Goal: Information Seeking & Learning: Compare options

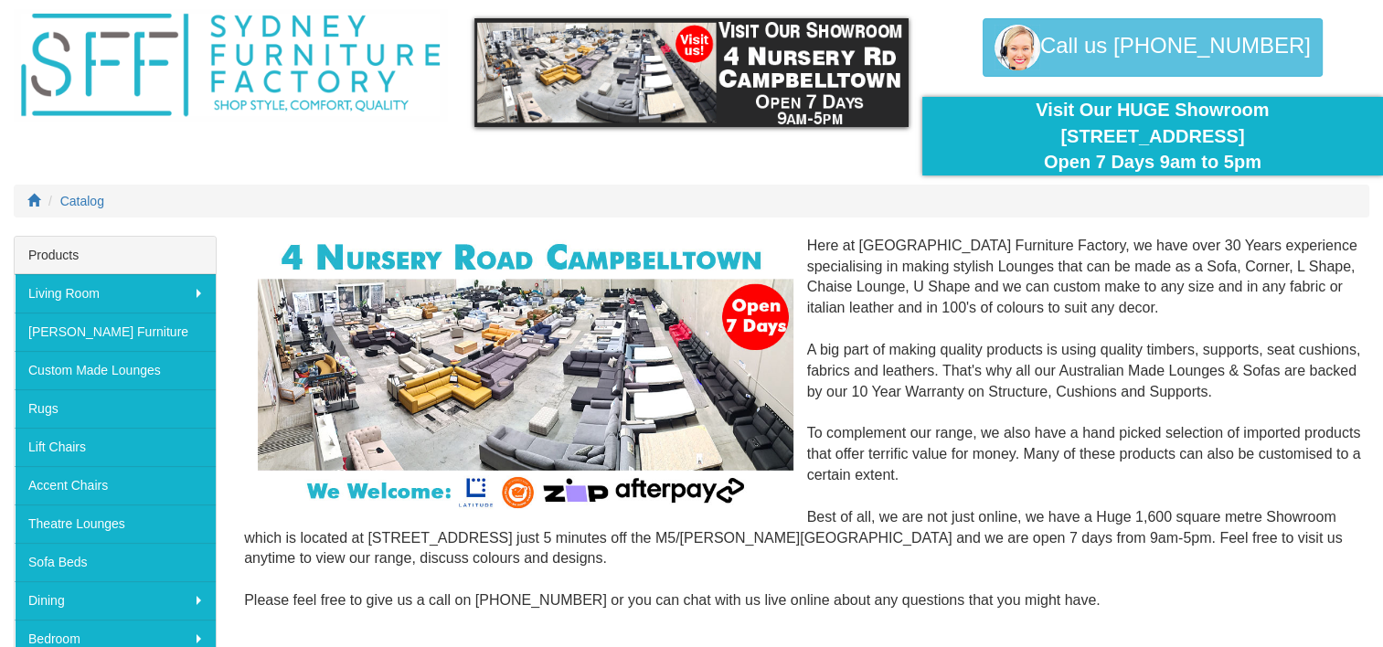
scroll to position [91, 0]
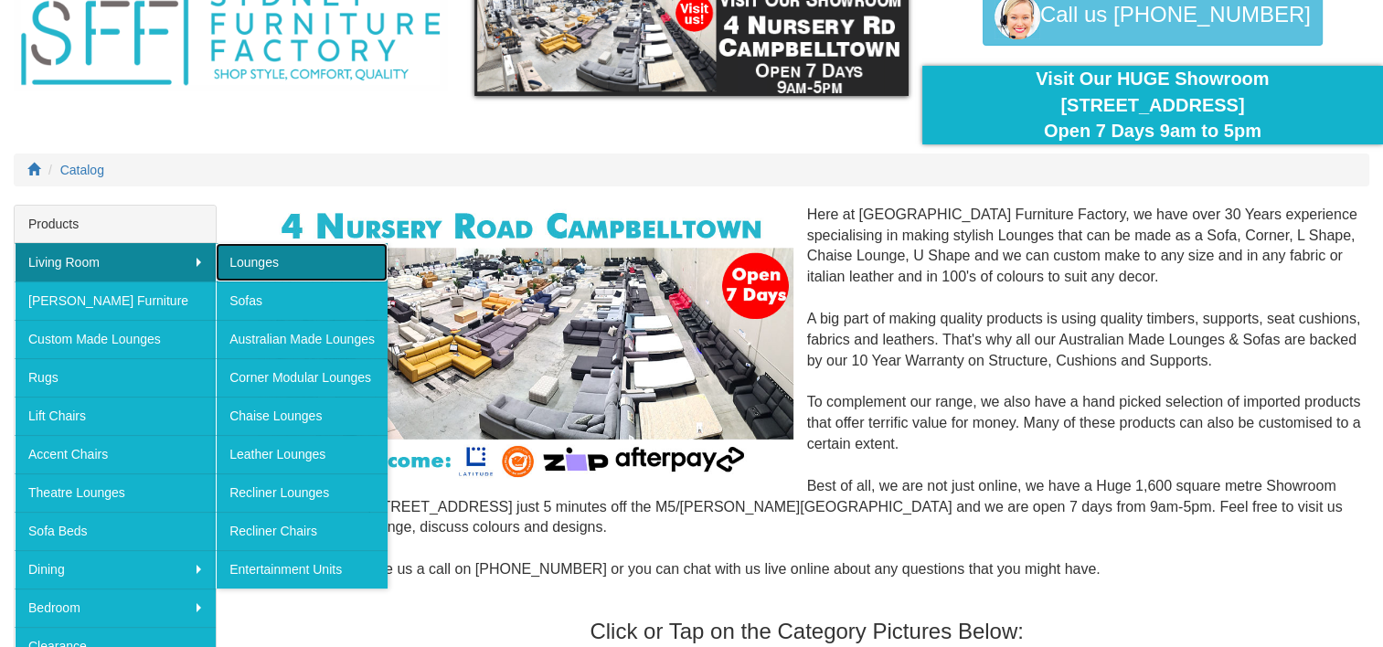
click at [269, 260] on link "Lounges" at bounding box center [302, 262] width 172 height 38
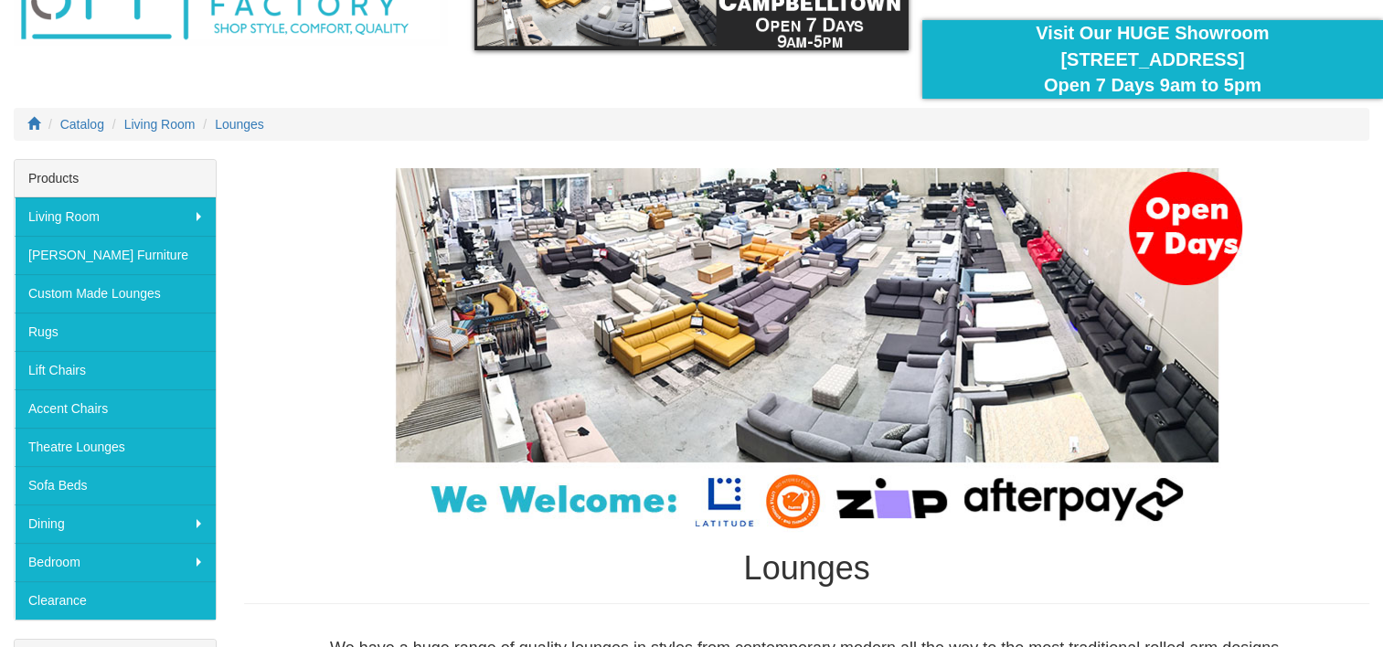
scroll to position [274, 0]
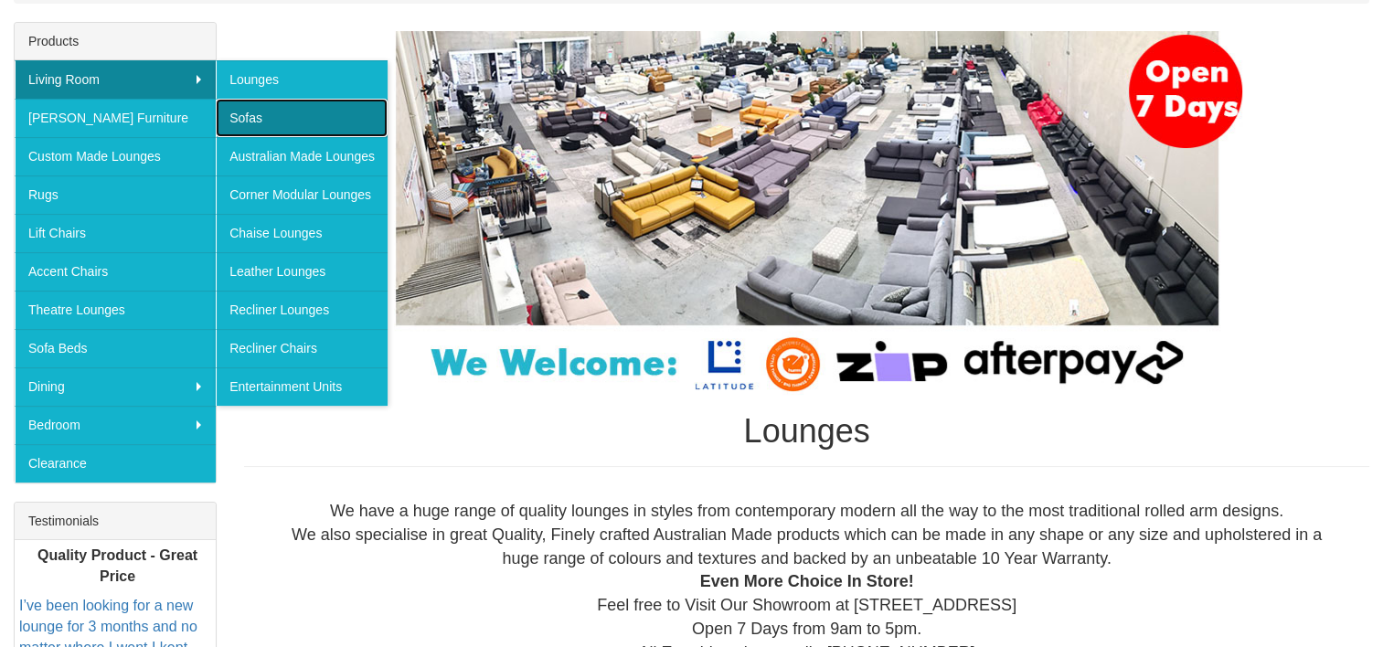
click at [245, 106] on link "Sofas" at bounding box center [302, 118] width 172 height 38
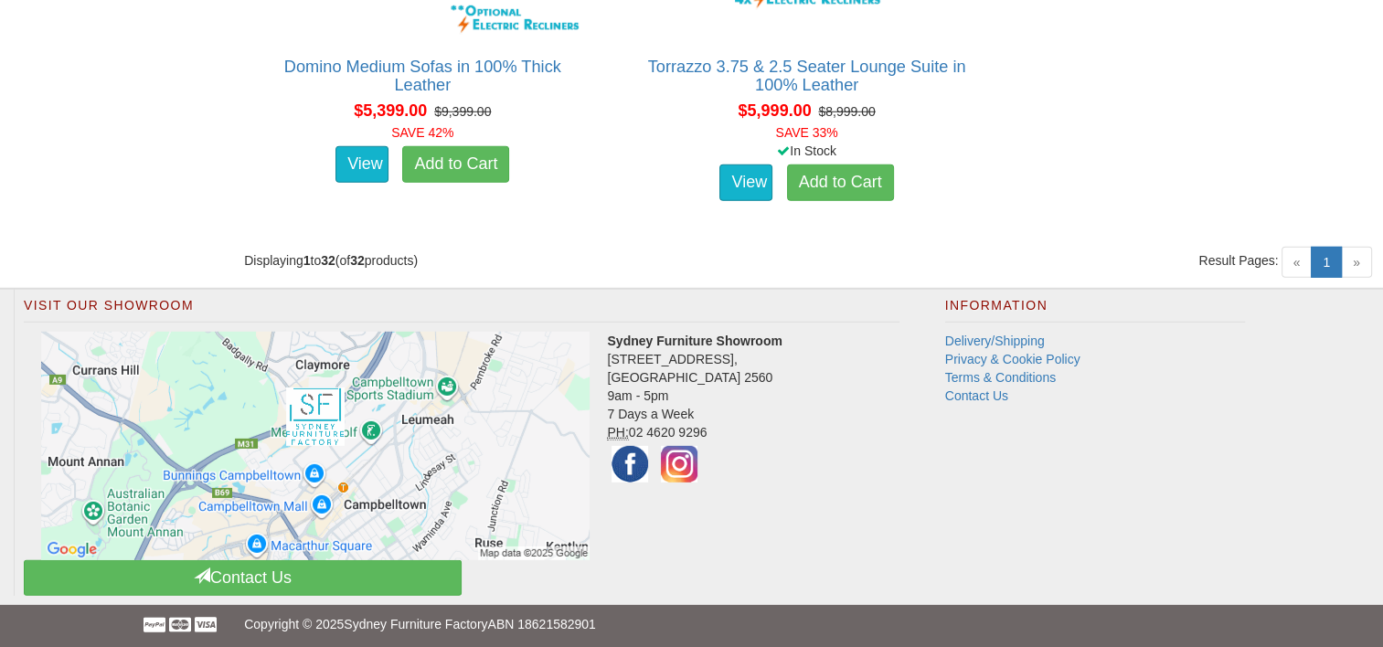
scroll to position [5386, 0]
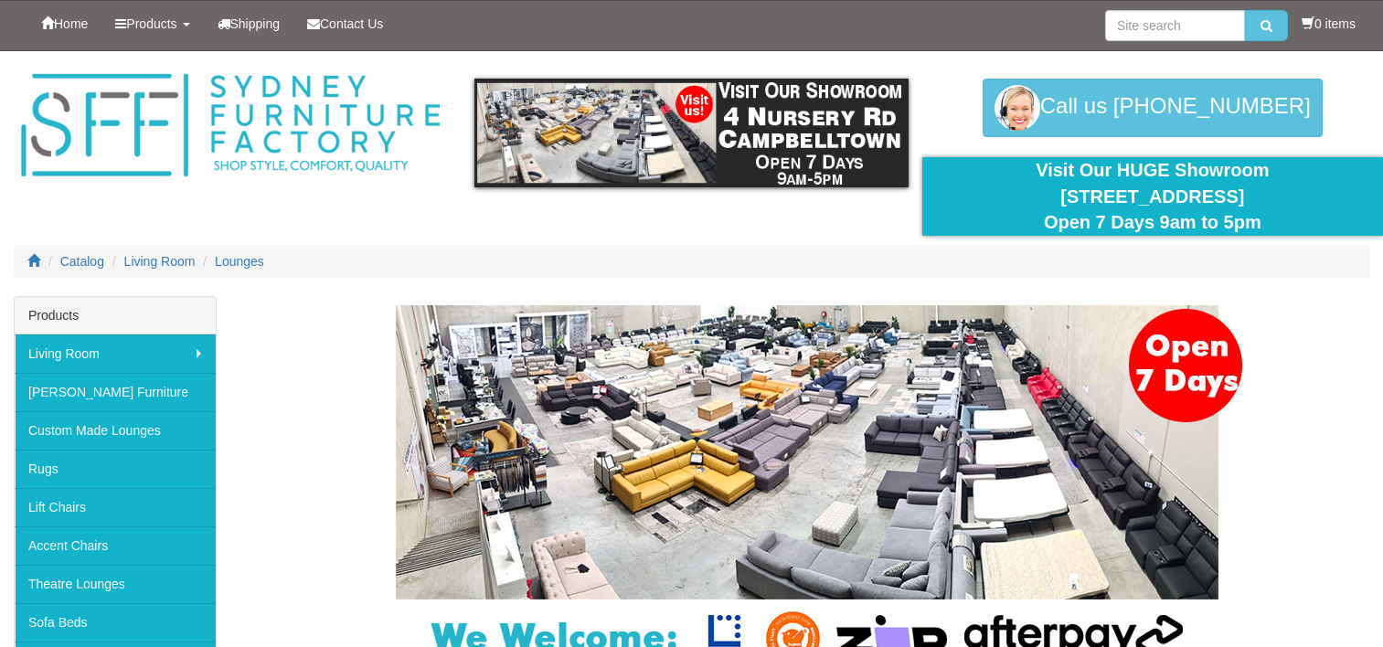
scroll to position [274, 0]
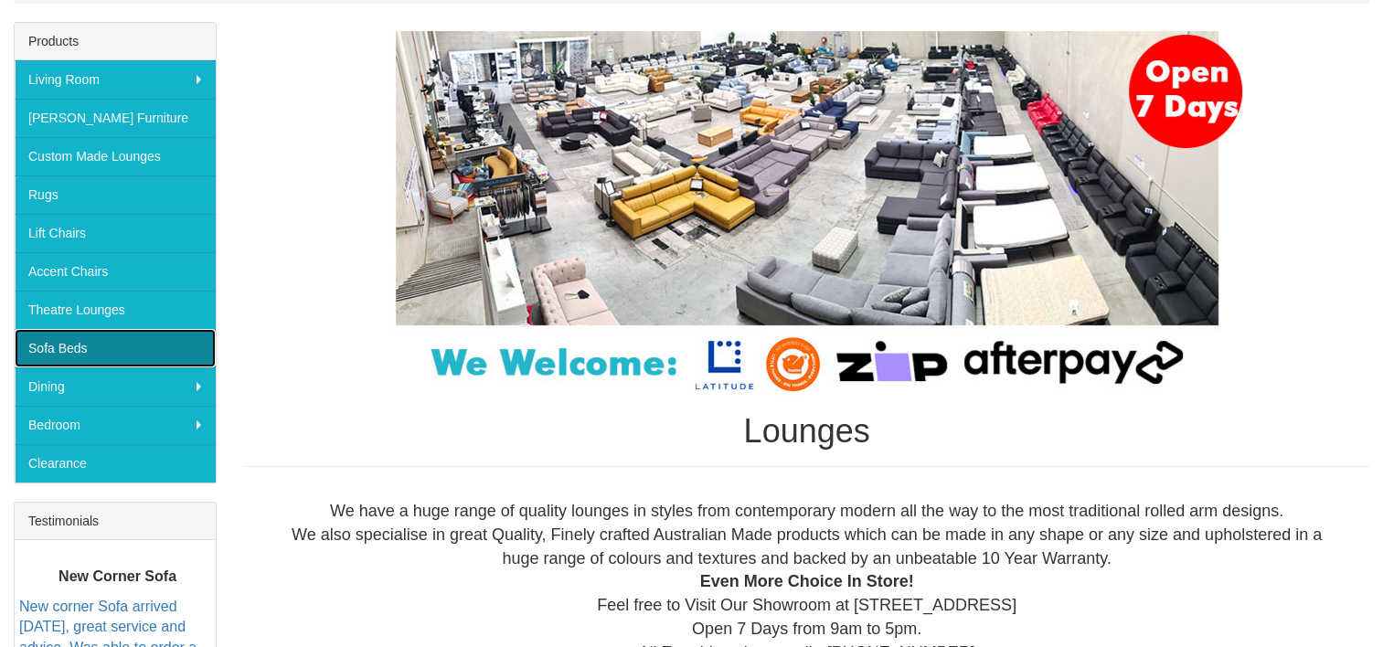
click at [66, 340] on link "Sofa Beds" at bounding box center [115, 348] width 201 height 38
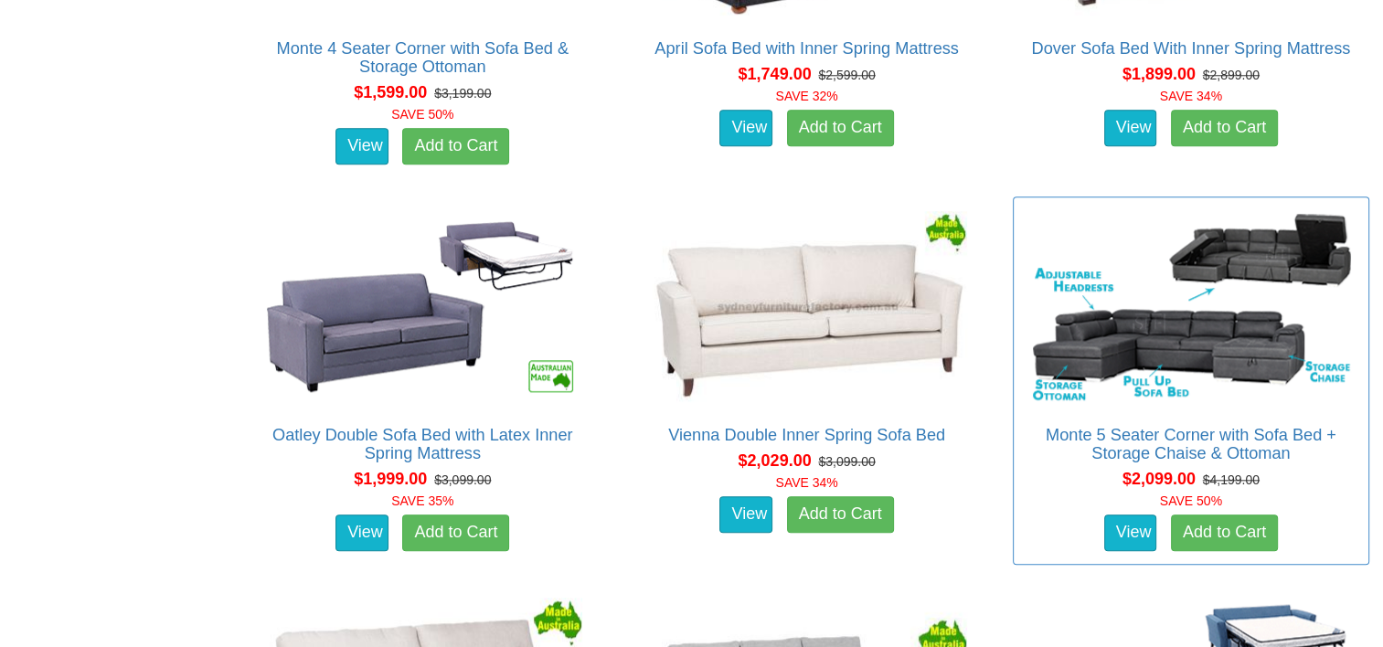
scroll to position [1920, 0]
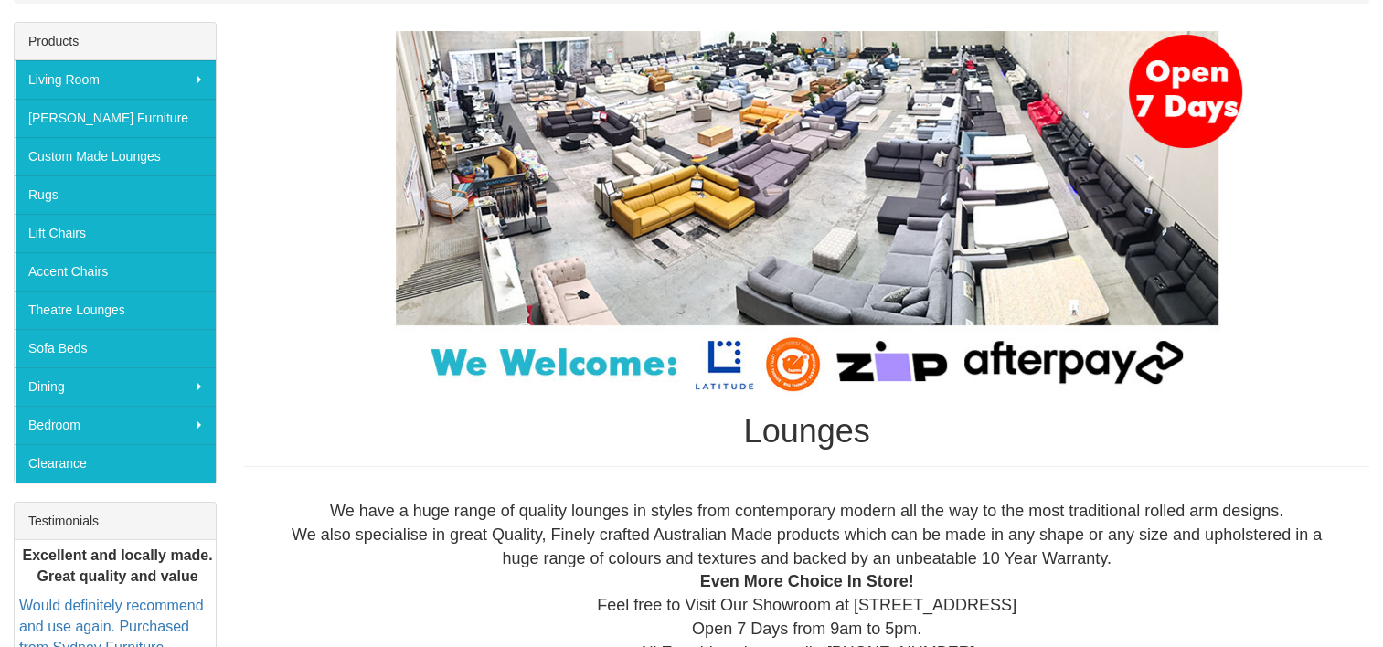
scroll to position [274, 0]
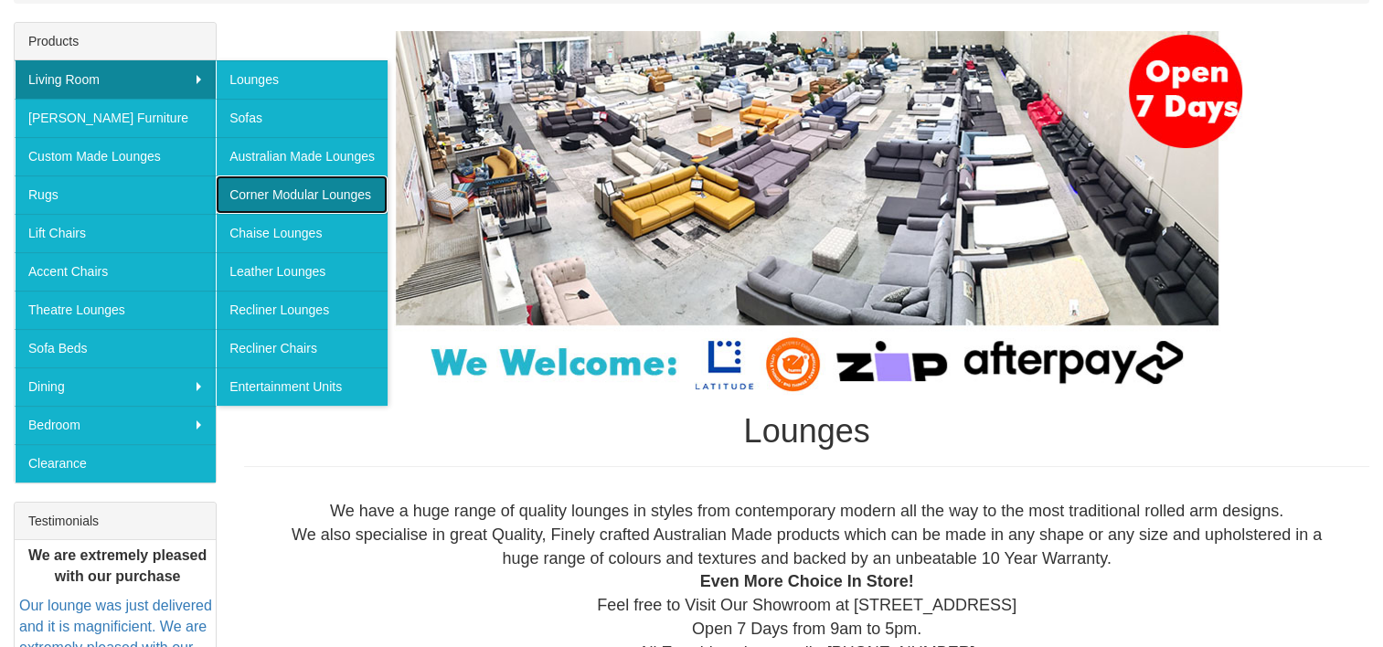
click at [336, 194] on link "Corner Modular Lounges" at bounding box center [302, 195] width 172 height 38
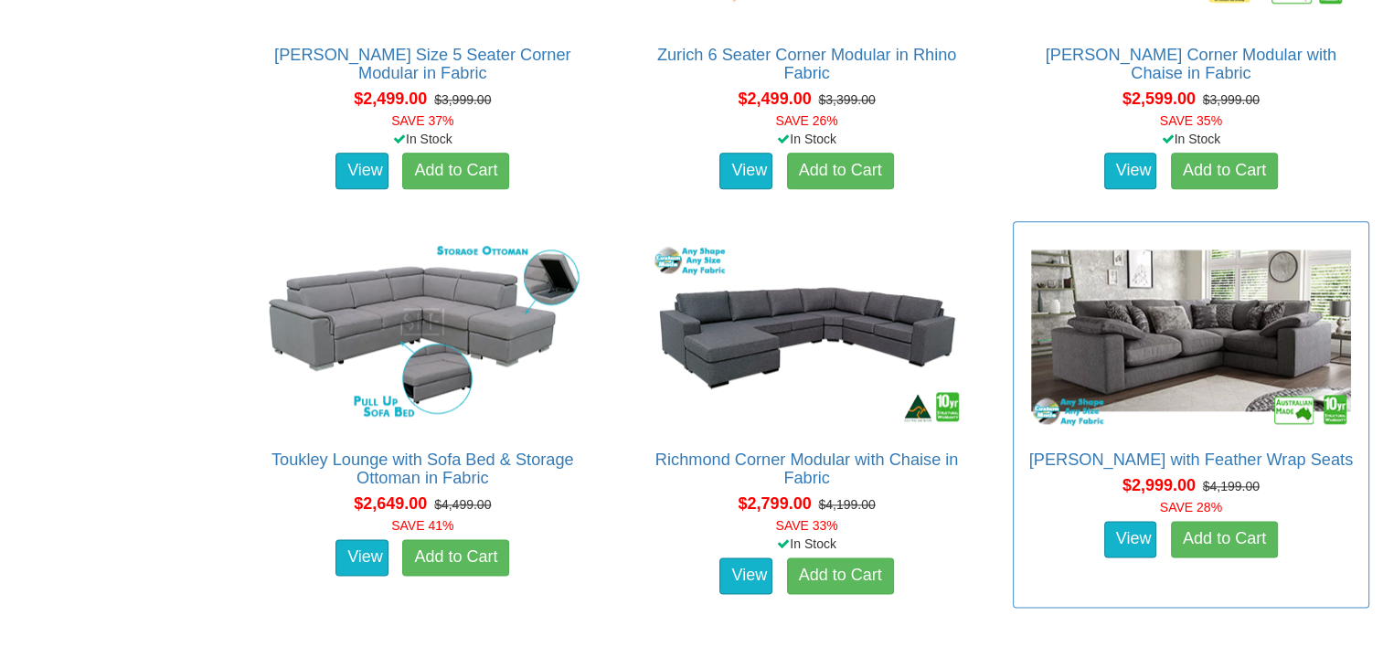
scroll to position [2126, 0]
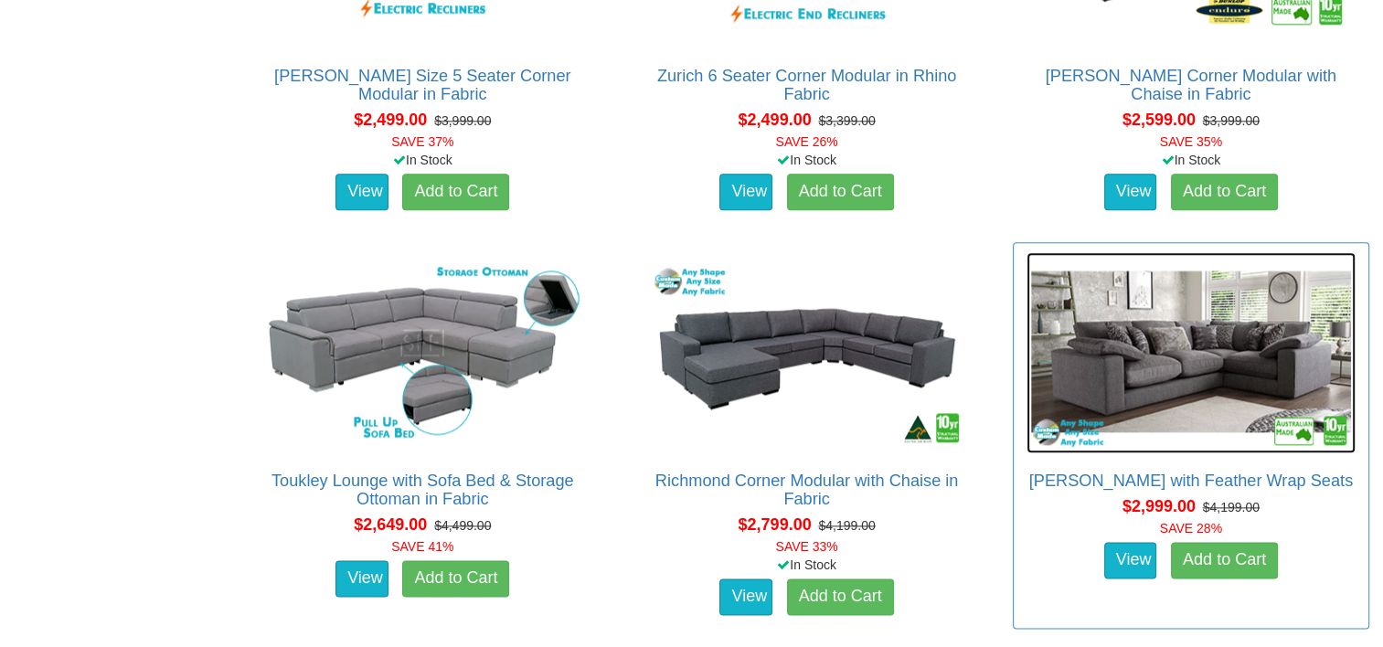
click at [1236, 351] on img at bounding box center [1191, 352] width 329 height 201
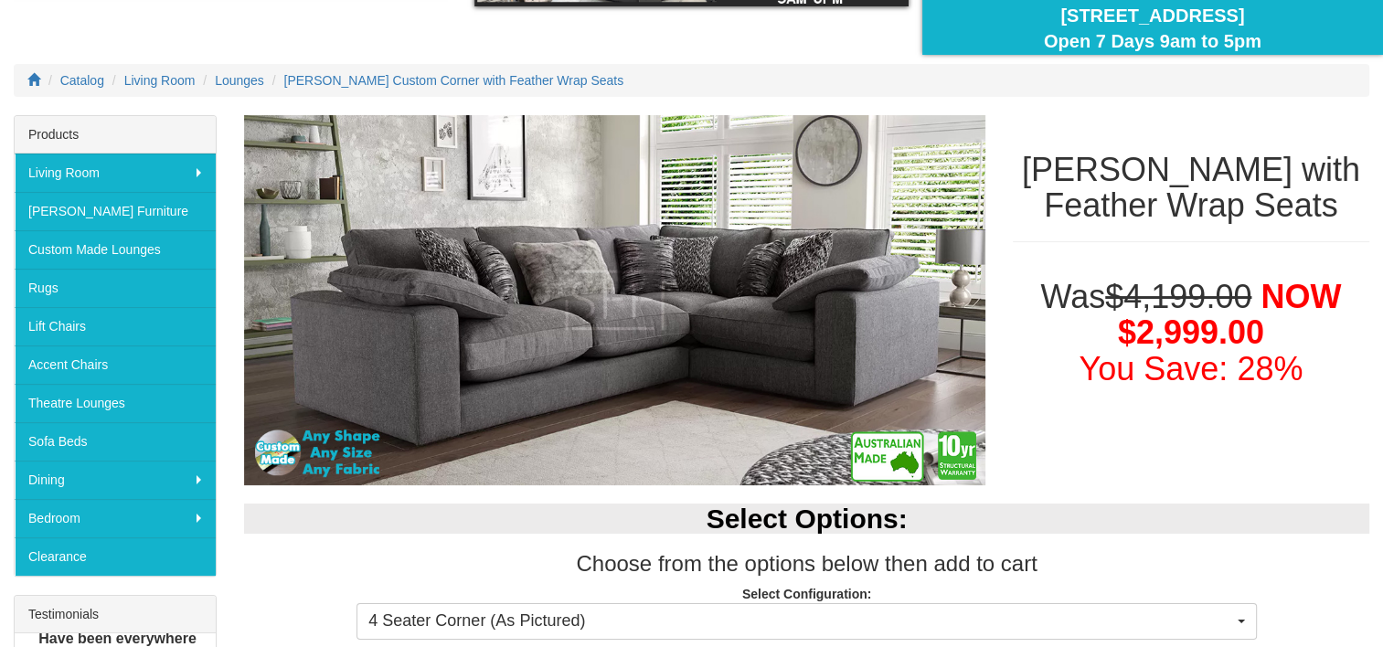
scroll to position [183, 0]
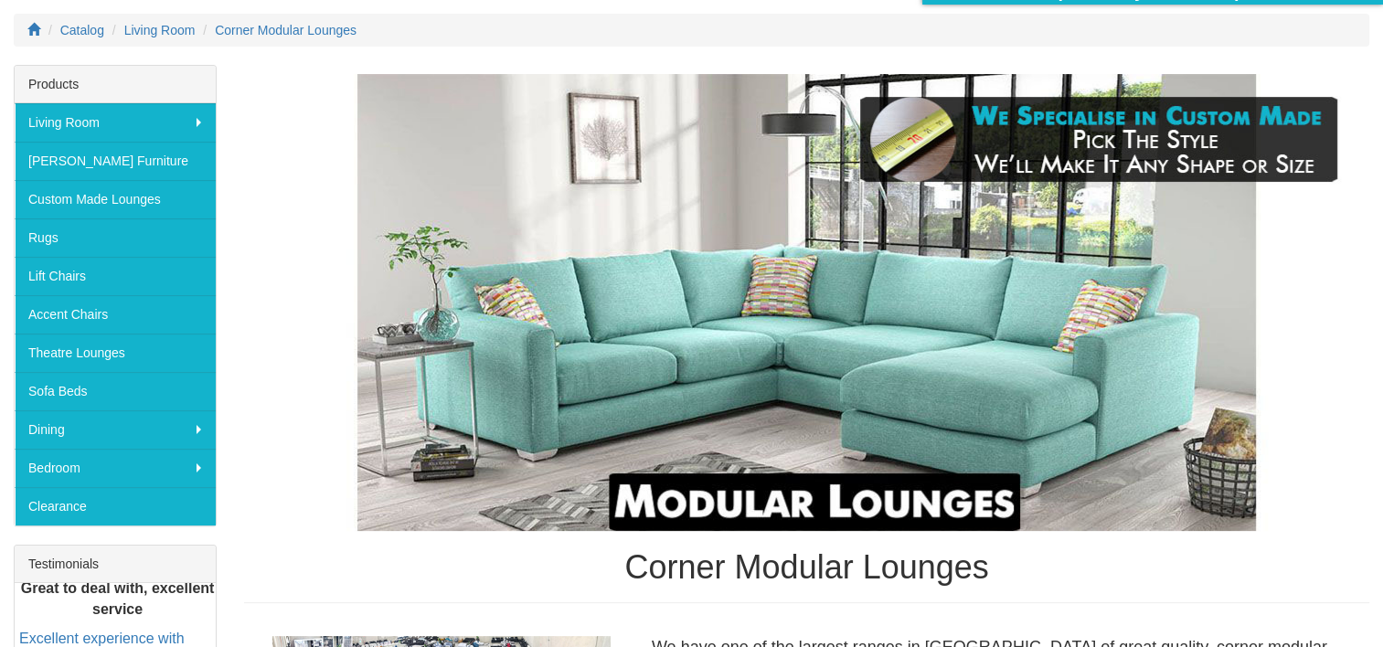
scroll to position [207, 0]
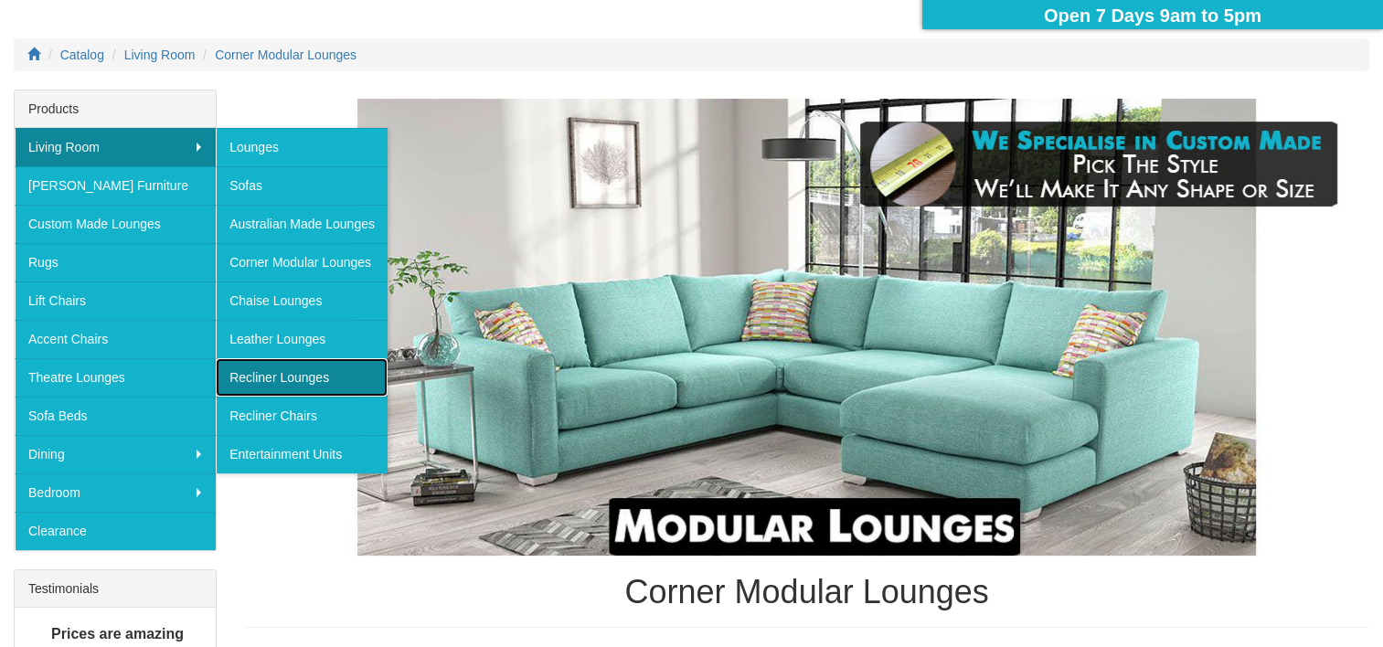
click at [314, 377] on link "Recliner Lounges" at bounding box center [302, 377] width 172 height 38
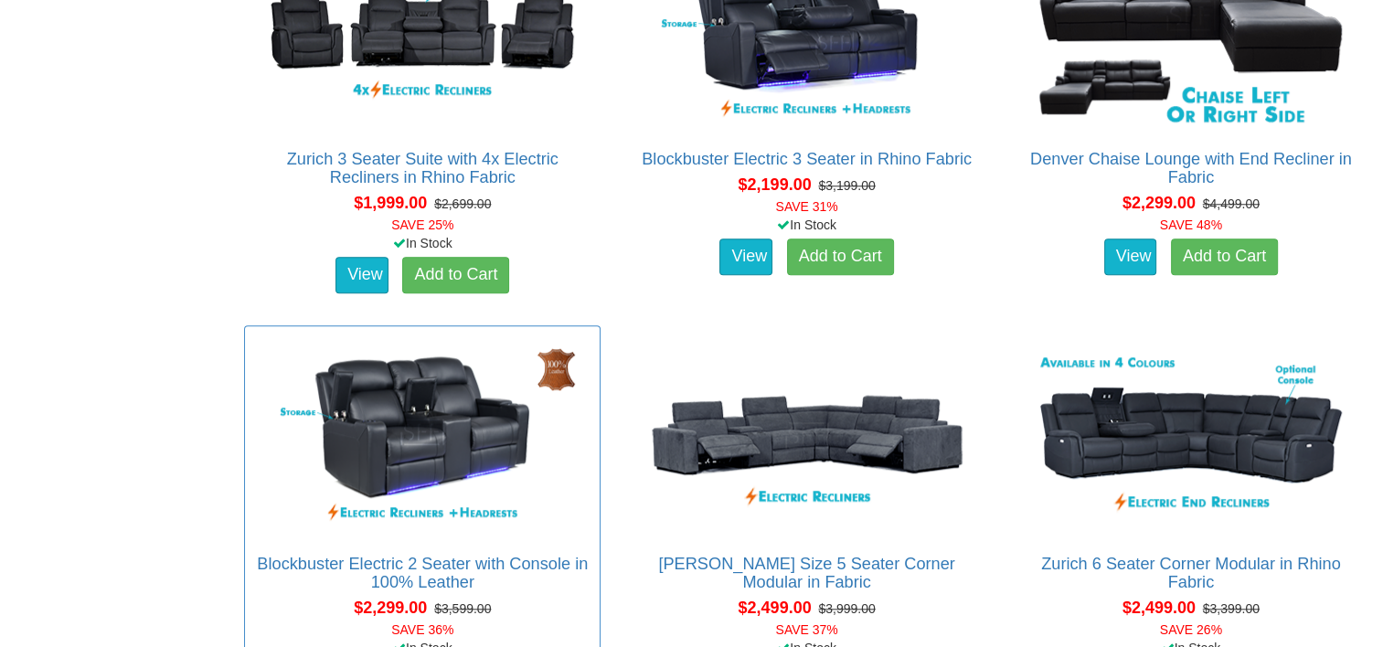
scroll to position [1737, 0]
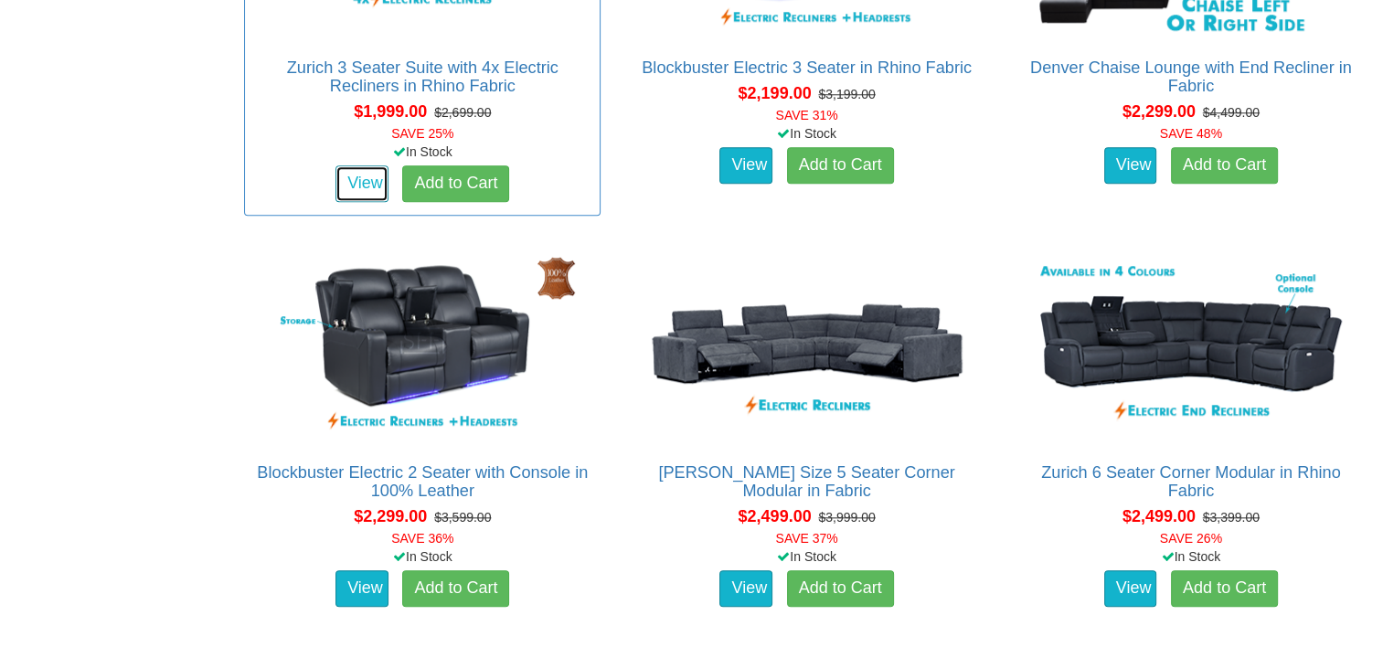
click at [366, 183] on link "View" at bounding box center [362, 183] width 53 height 37
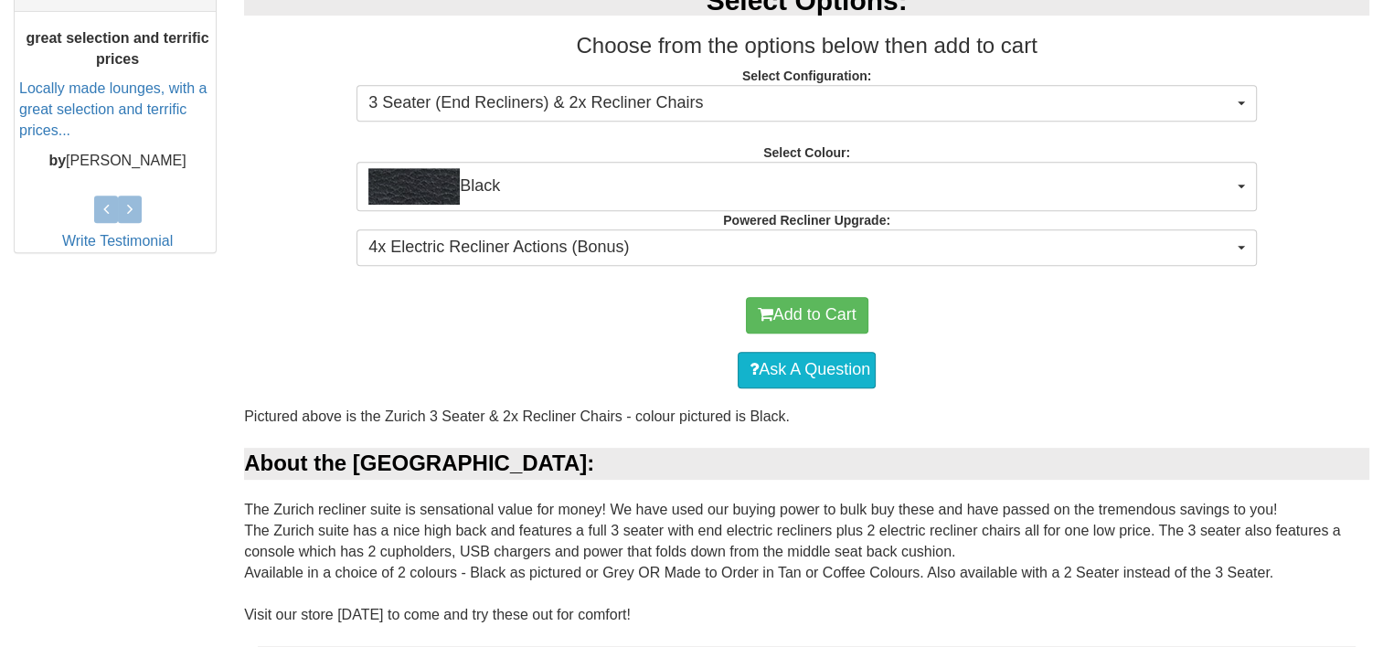
scroll to position [823, 0]
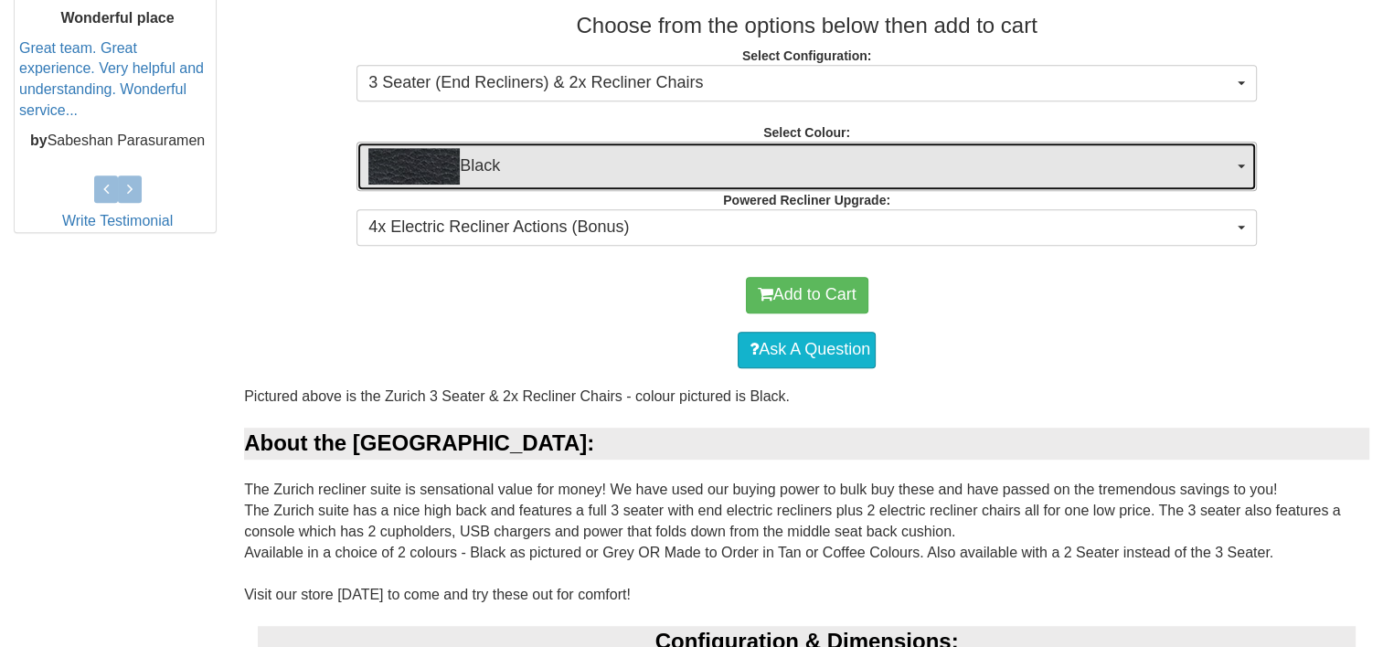
click at [1243, 156] on button "Black" at bounding box center [807, 166] width 901 height 49
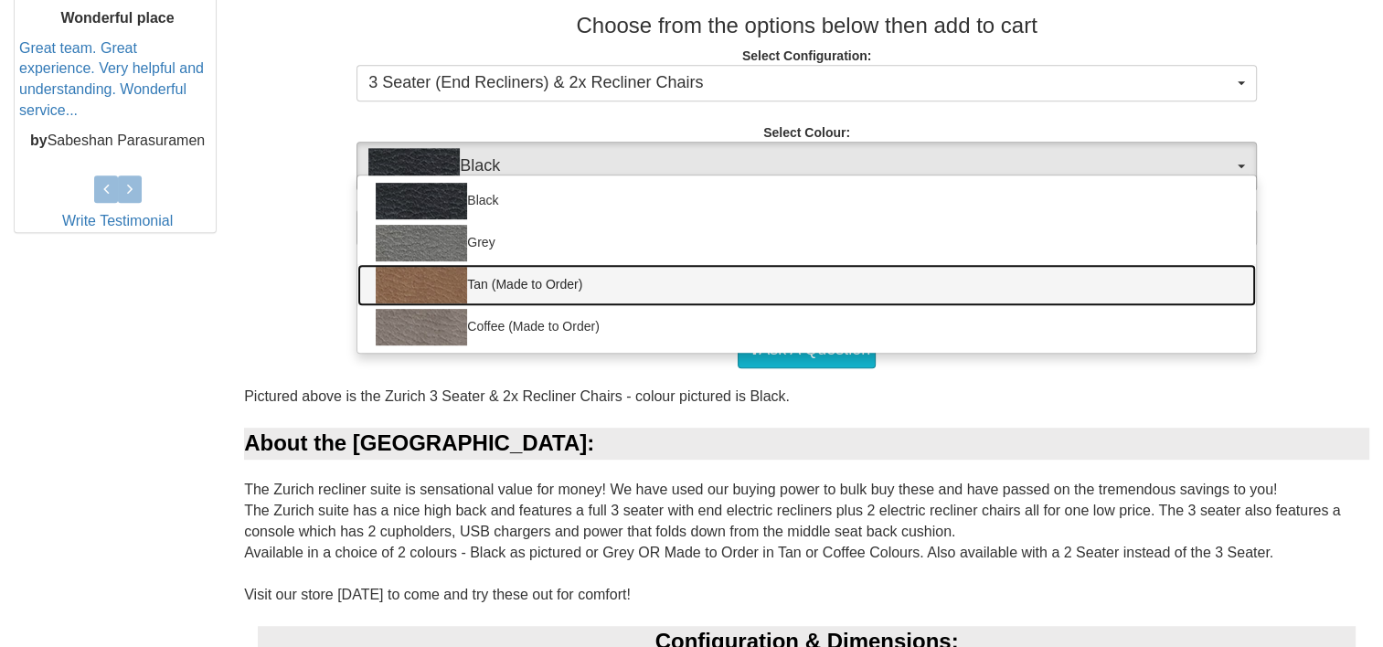
click at [421, 274] on img at bounding box center [421, 285] width 91 height 37
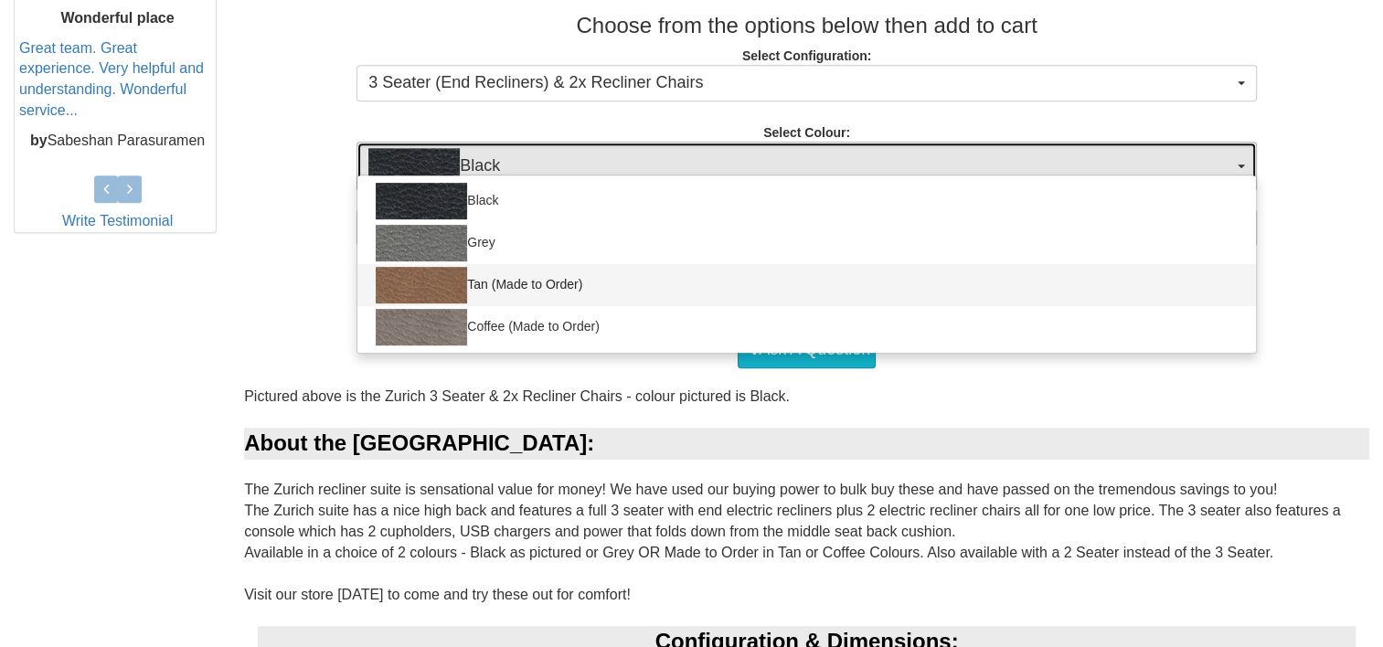
select select "2070"
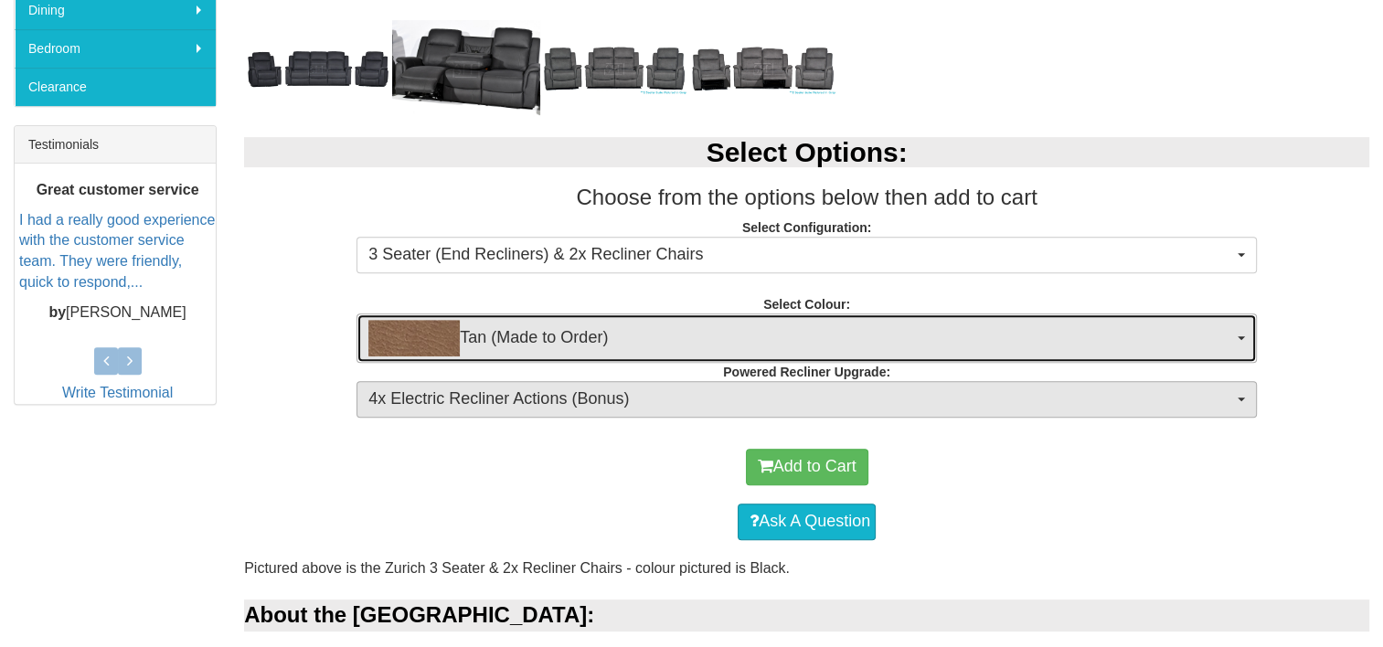
scroll to position [640, 0]
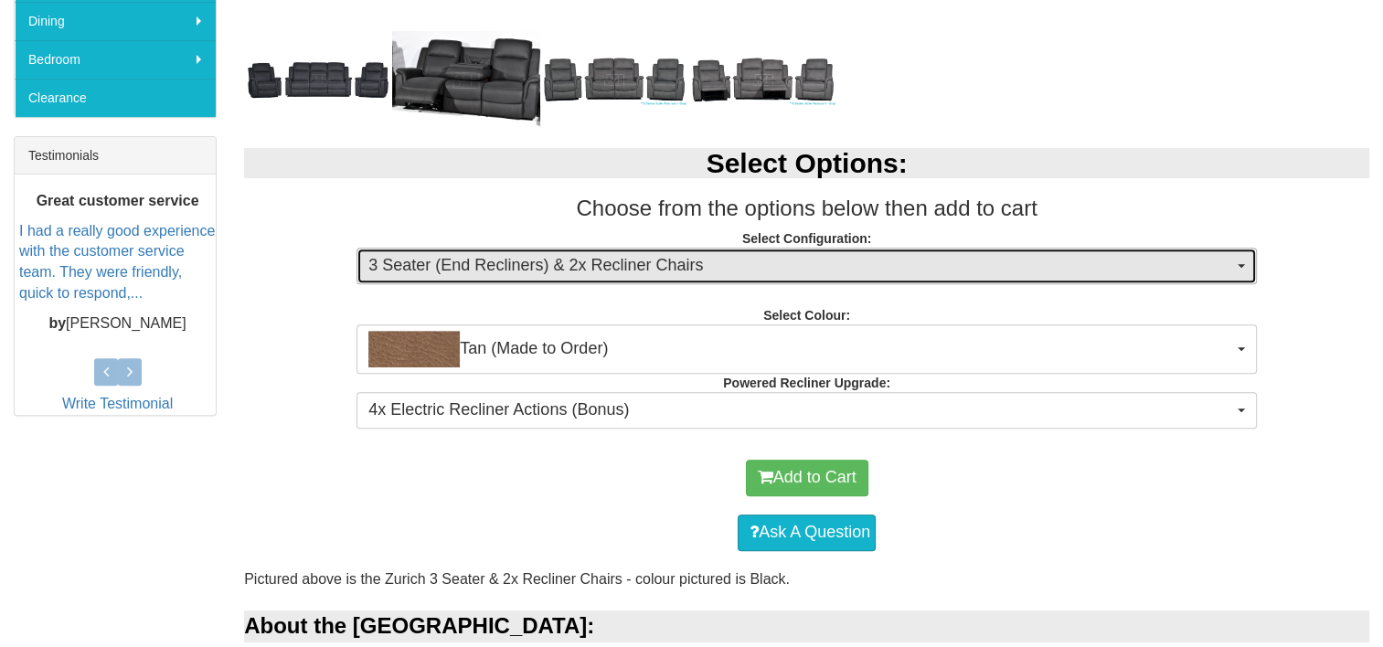
click at [1091, 254] on span "3 Seater (End Recliners) & 2x Recliner Chairs" at bounding box center [800, 266] width 865 height 24
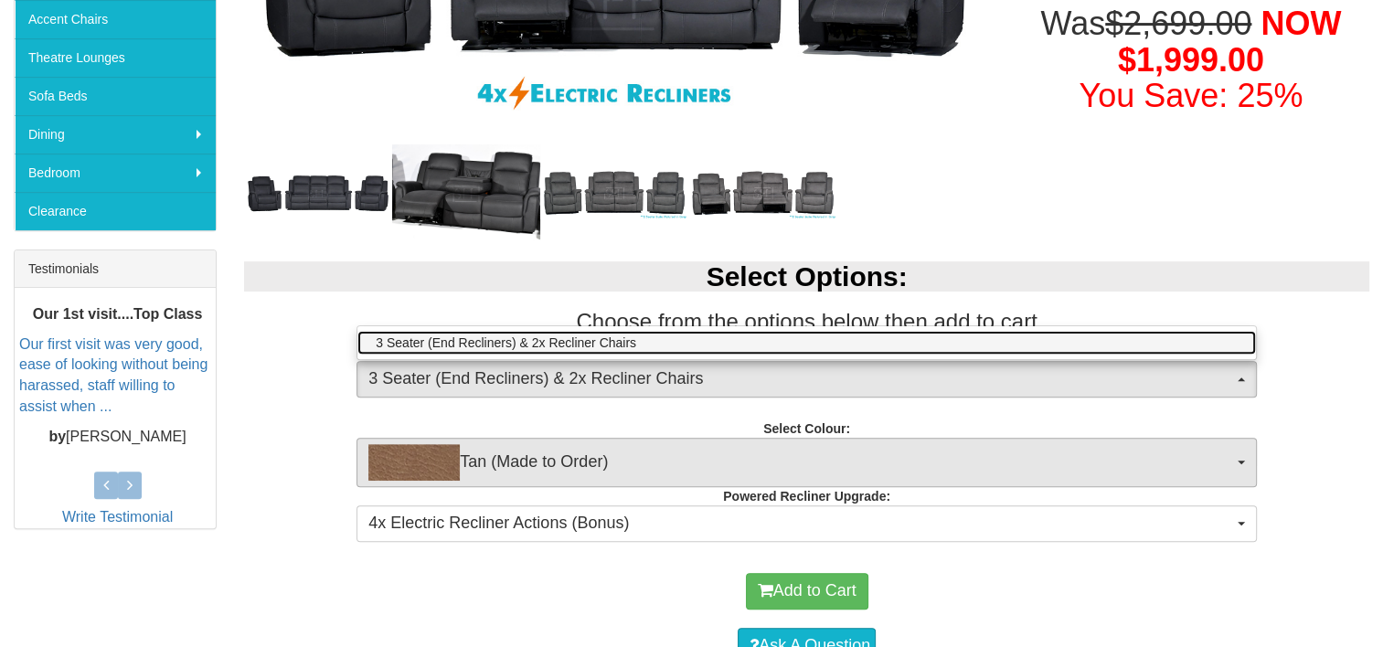
scroll to position [274, 0]
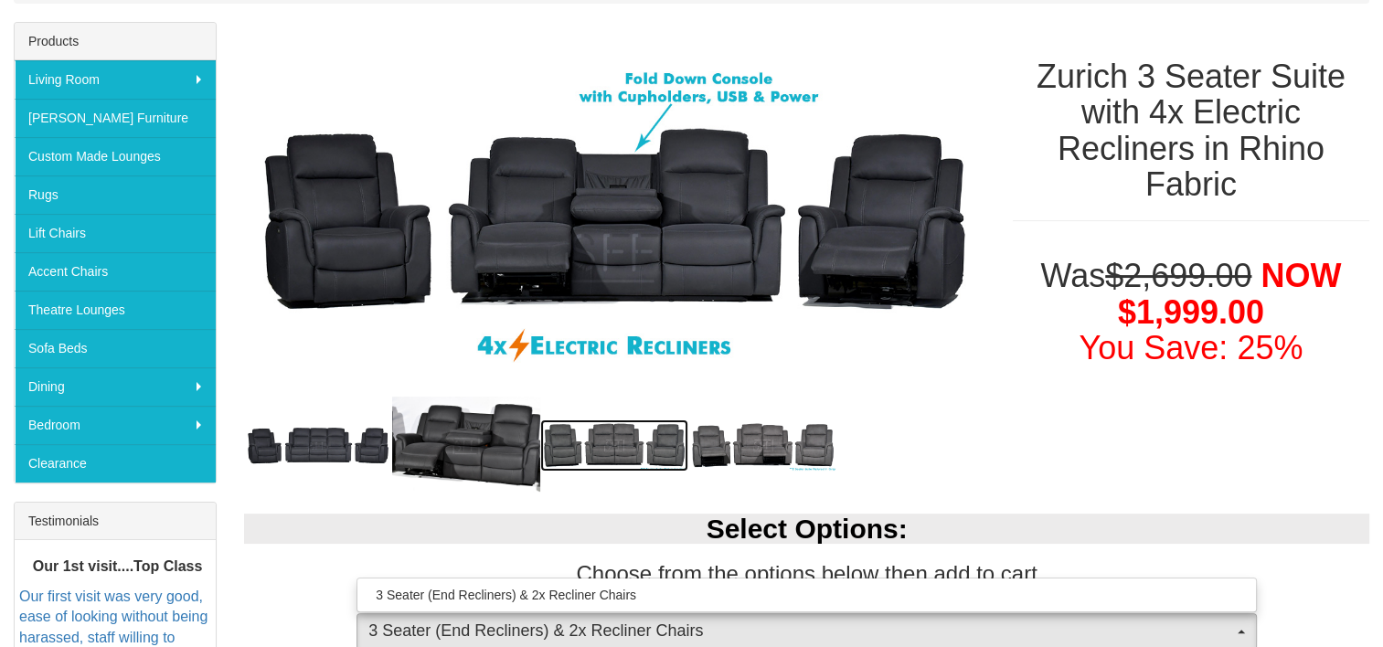
click at [634, 446] on img at bounding box center [614, 446] width 148 height 52
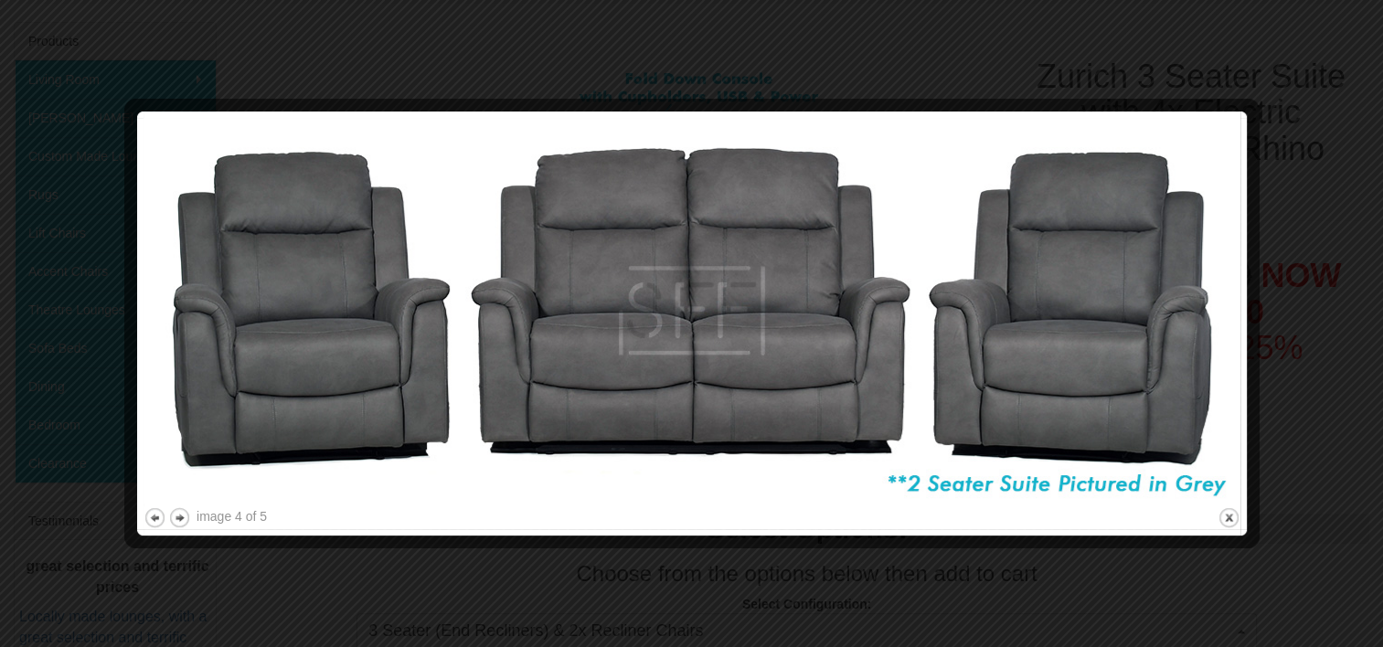
click at [1335, 37] on div at bounding box center [691, 323] width 1383 height 647
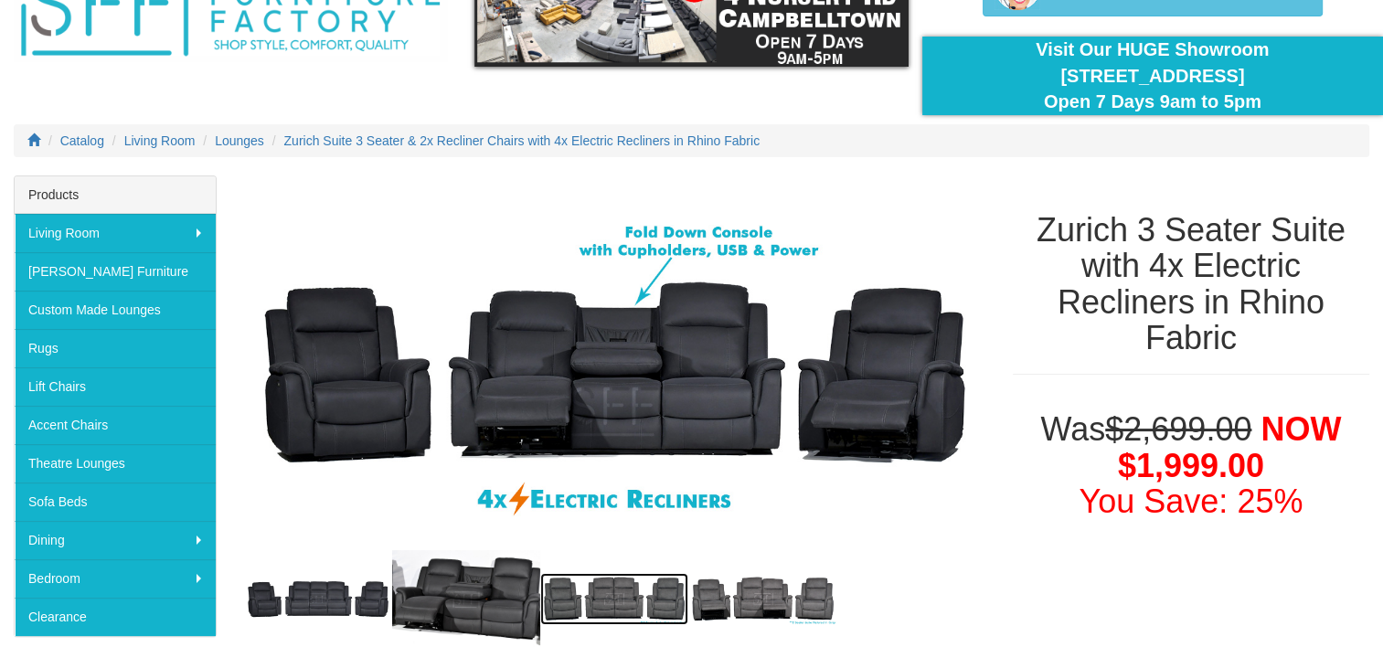
scroll to position [0, 0]
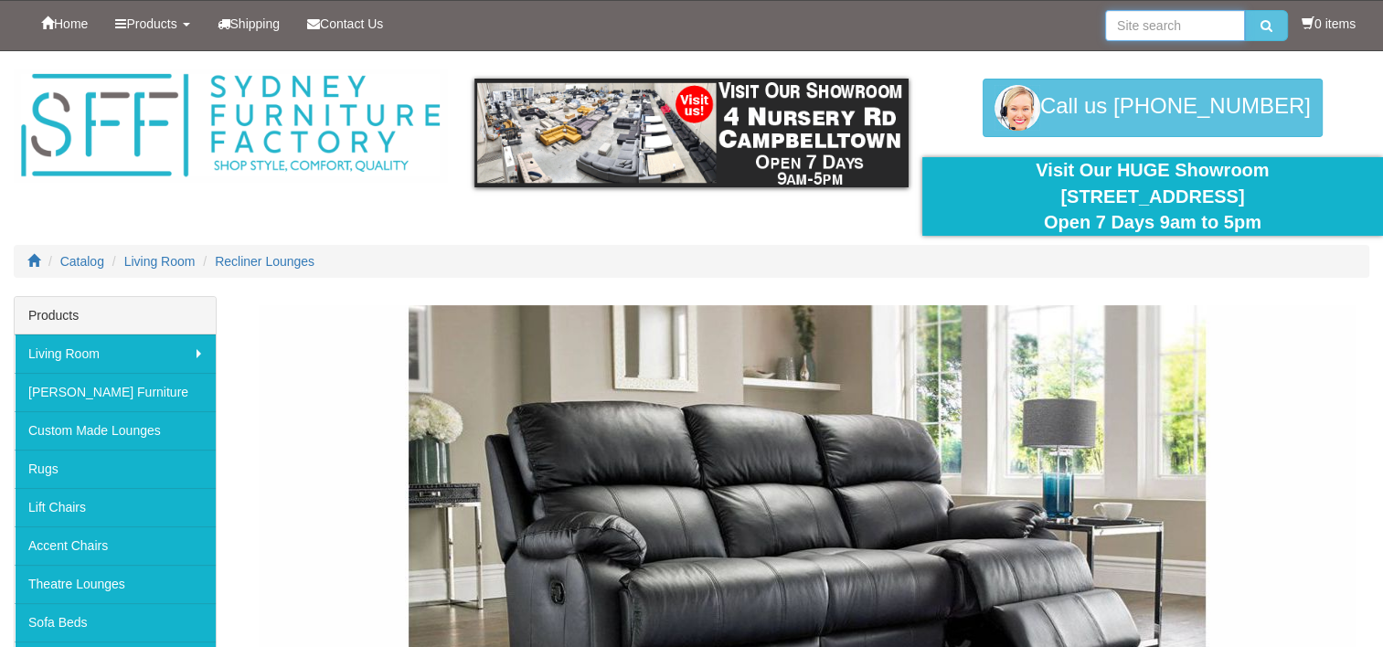
click at [1168, 16] on input "search" at bounding box center [1175, 25] width 140 height 31
type input "2.5 seater"
click at [1269, 24] on button "submit" at bounding box center [1266, 25] width 43 height 31
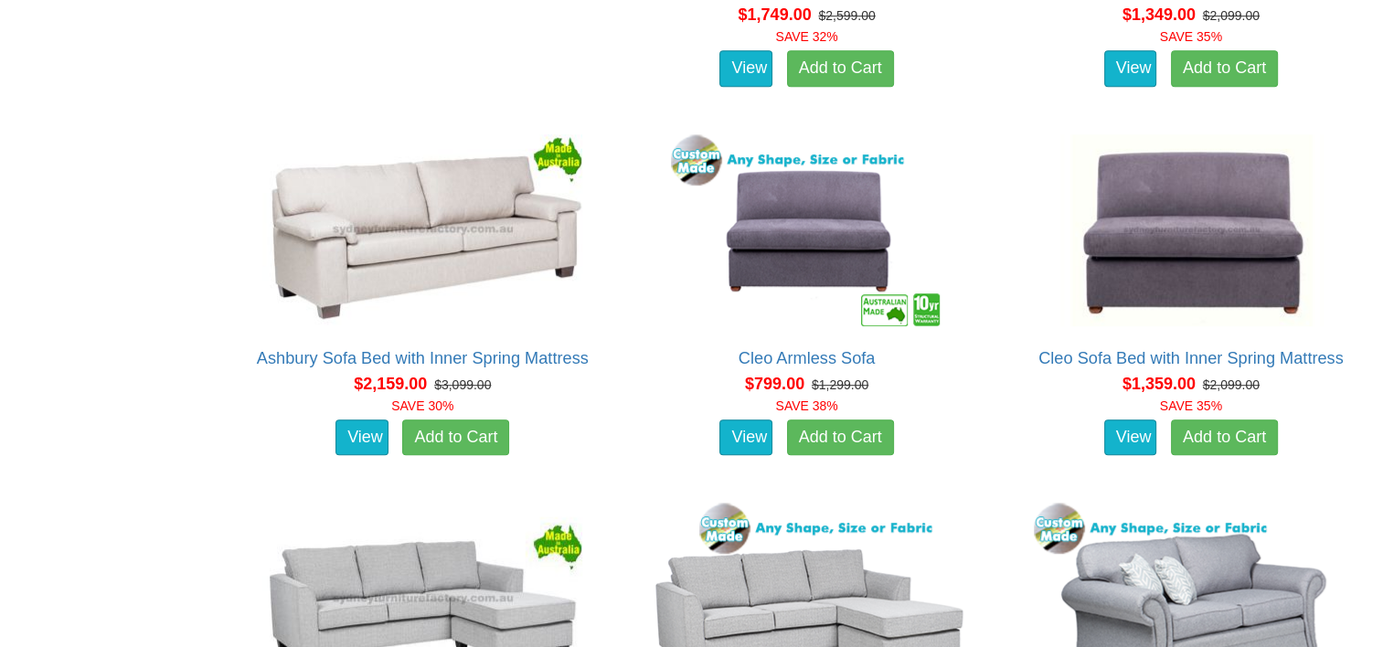
scroll to position [1097, 0]
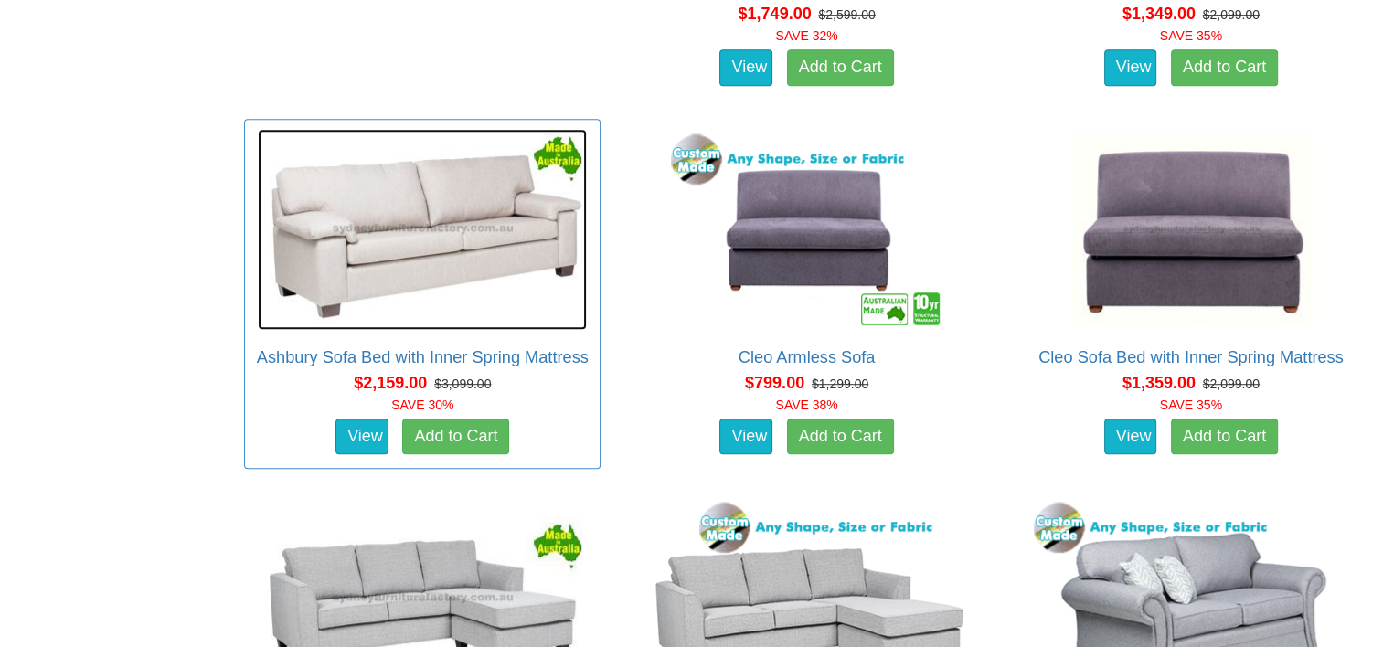
drag, startPoint x: 401, startPoint y: 208, endPoint x: 416, endPoint y: 205, distance: 15.1
click at [401, 208] on img at bounding box center [422, 229] width 329 height 201
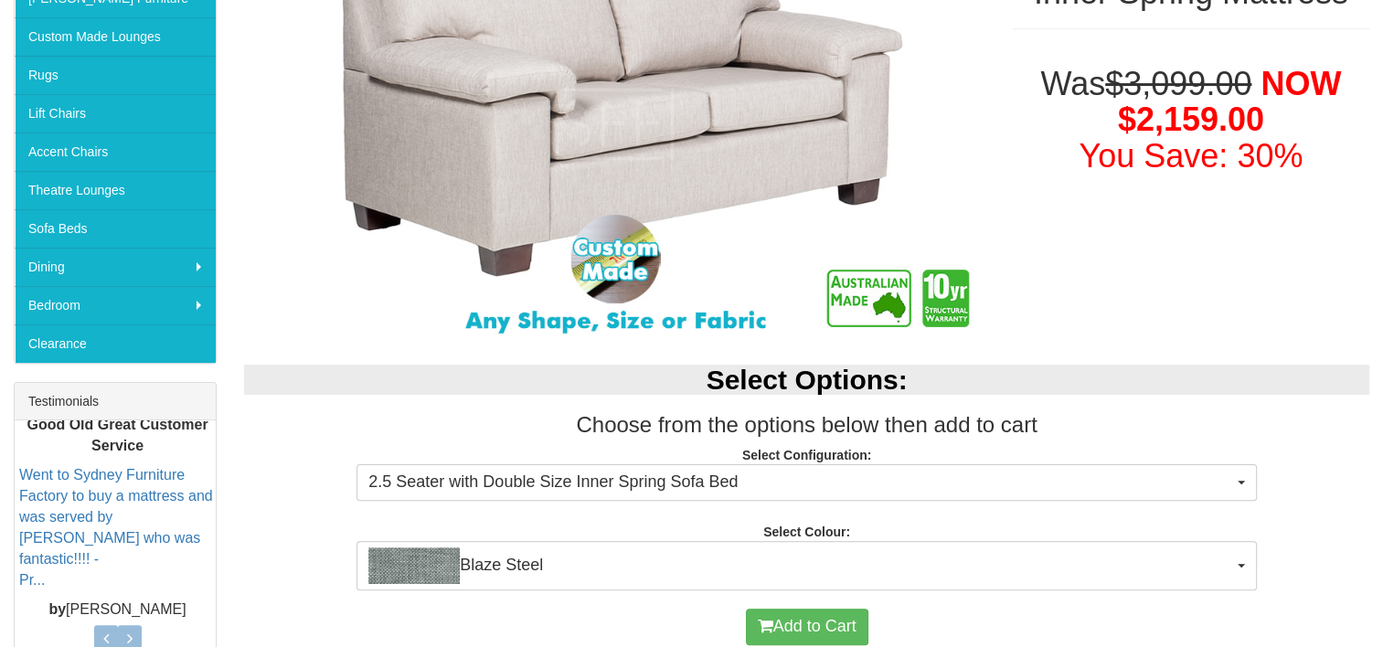
scroll to position [549, 0]
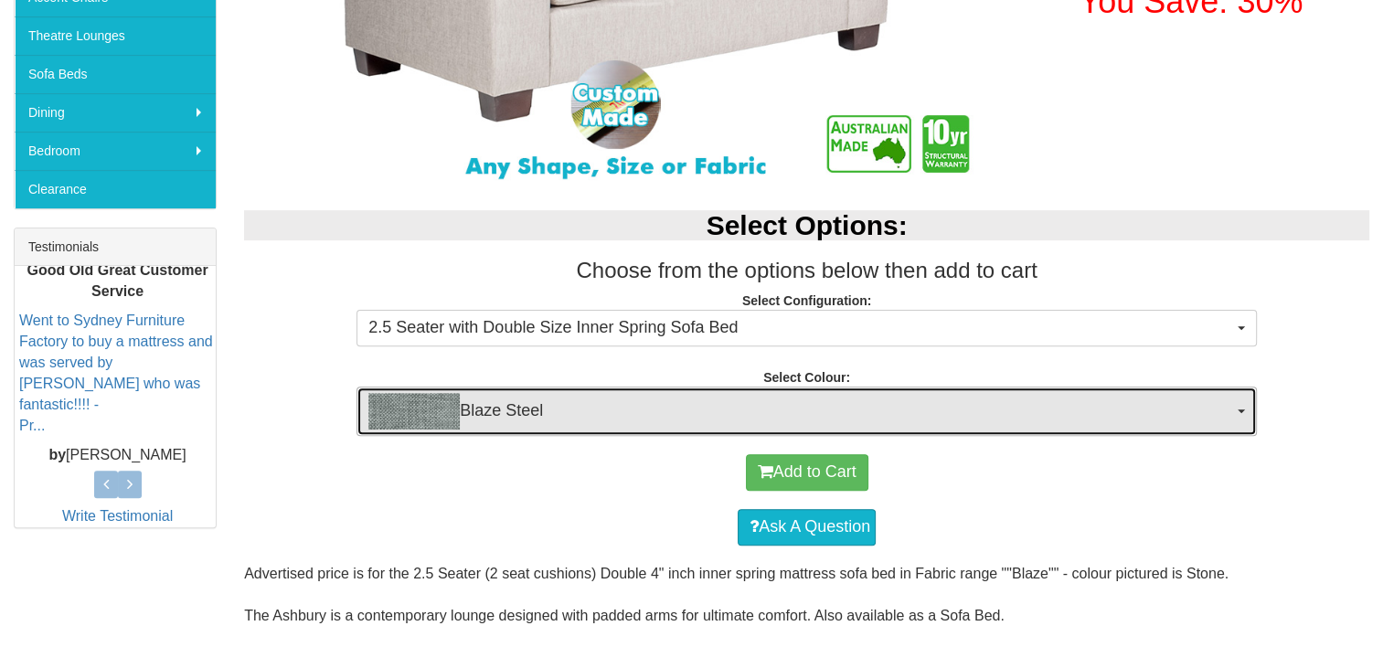
click at [1202, 406] on span "Blaze Steel" at bounding box center [800, 411] width 865 height 37
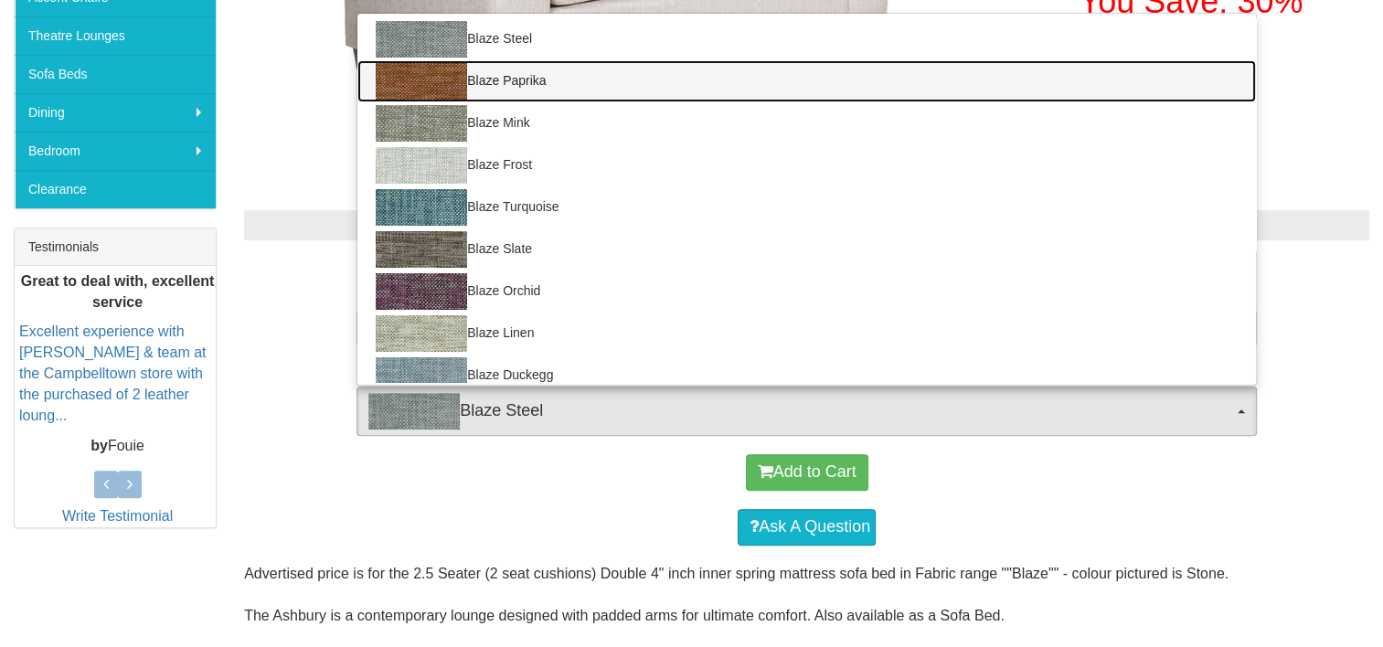
click at [435, 80] on img at bounding box center [421, 81] width 91 height 37
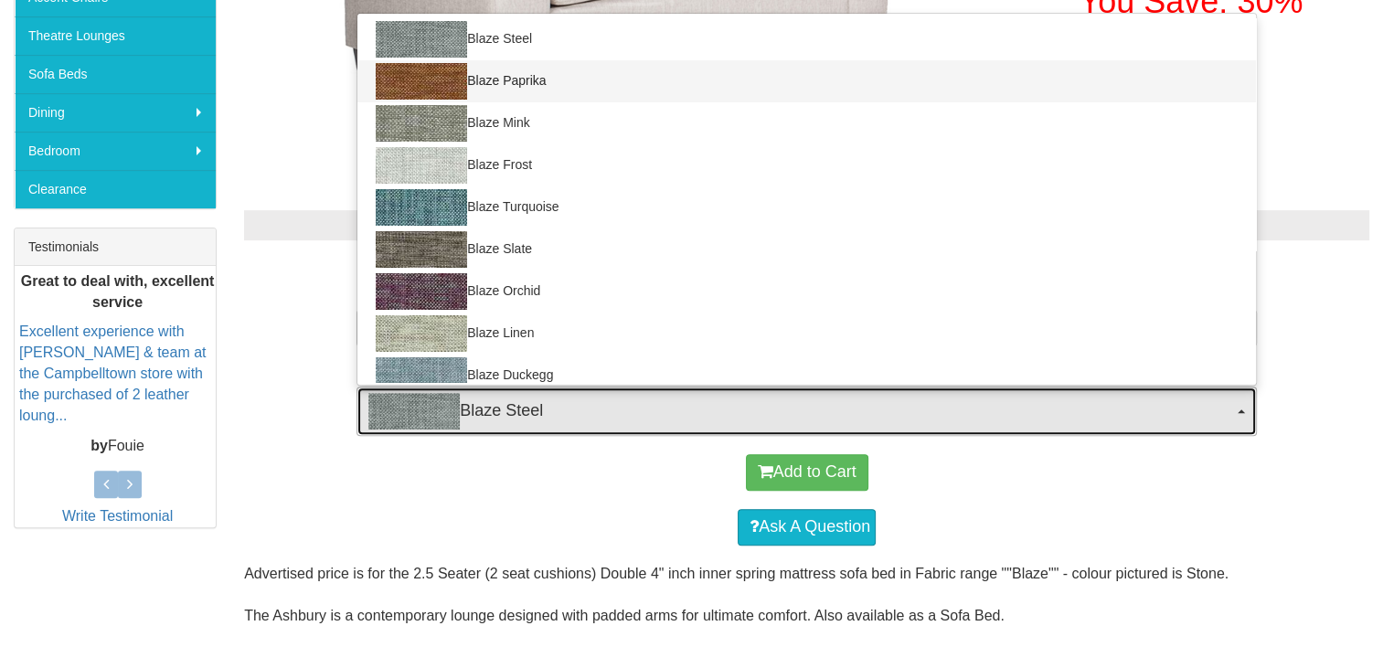
select select "450"
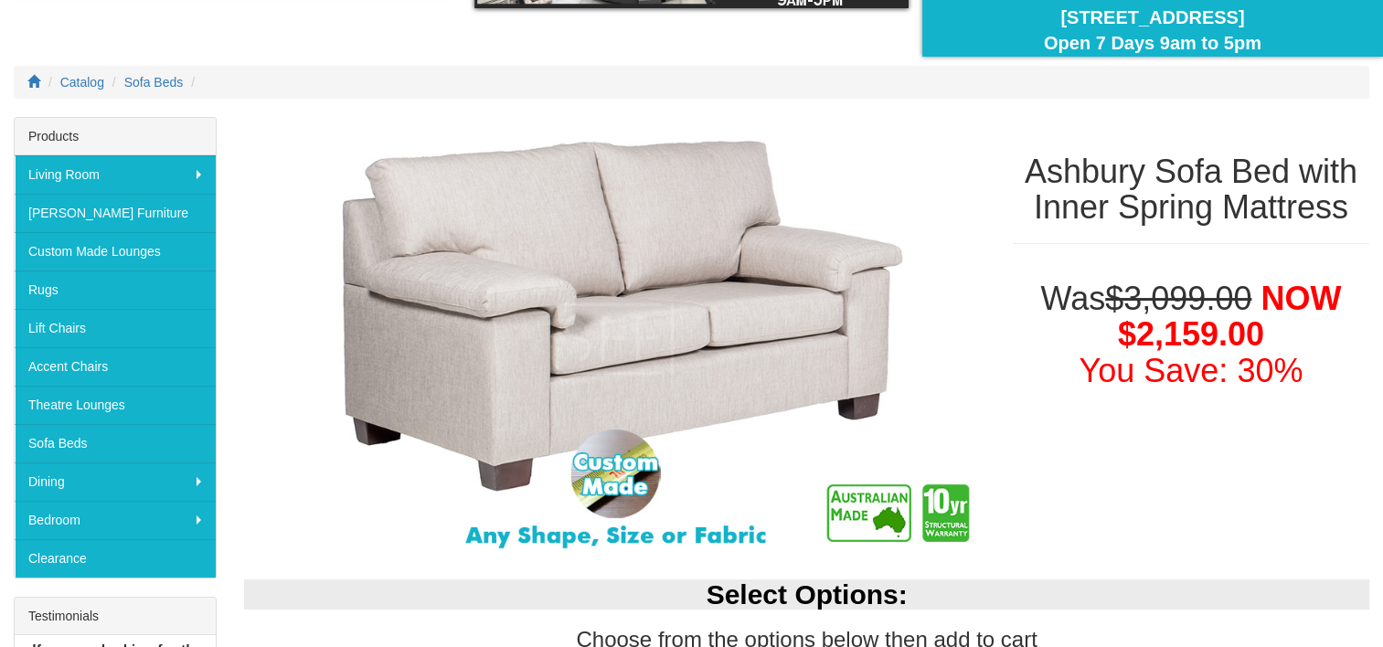
scroll to position [183, 0]
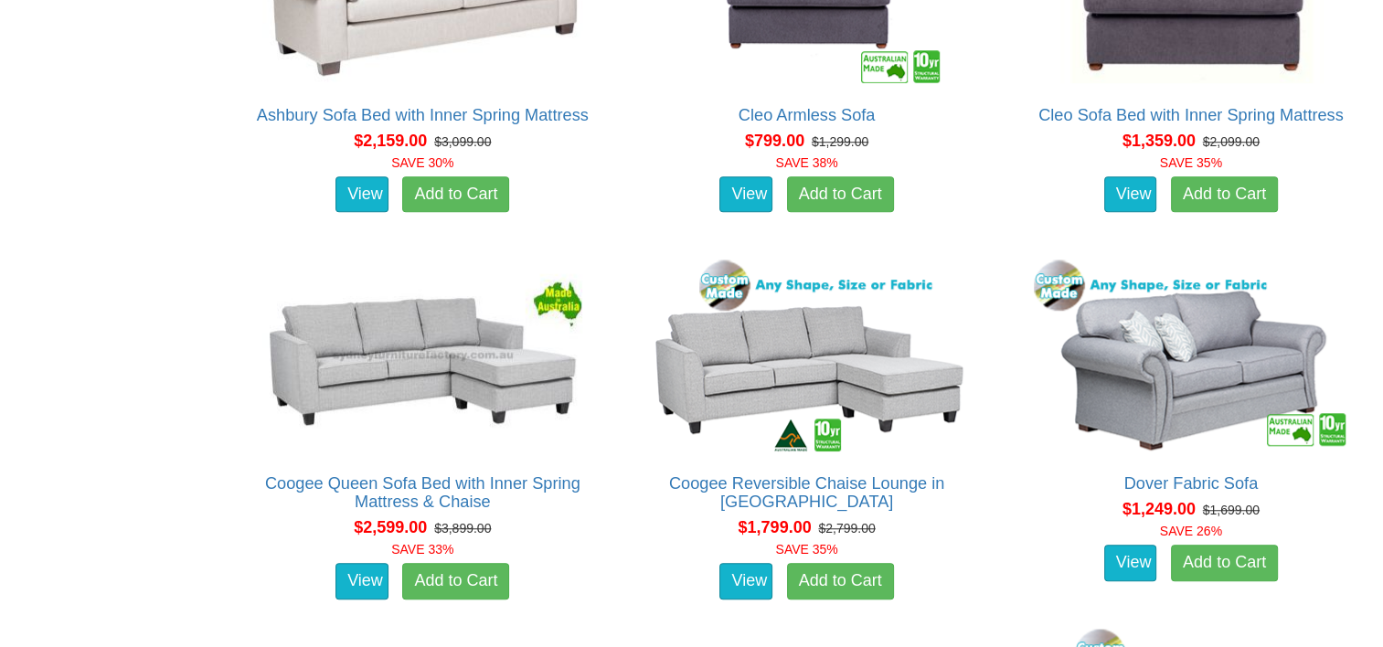
scroll to position [1371, 0]
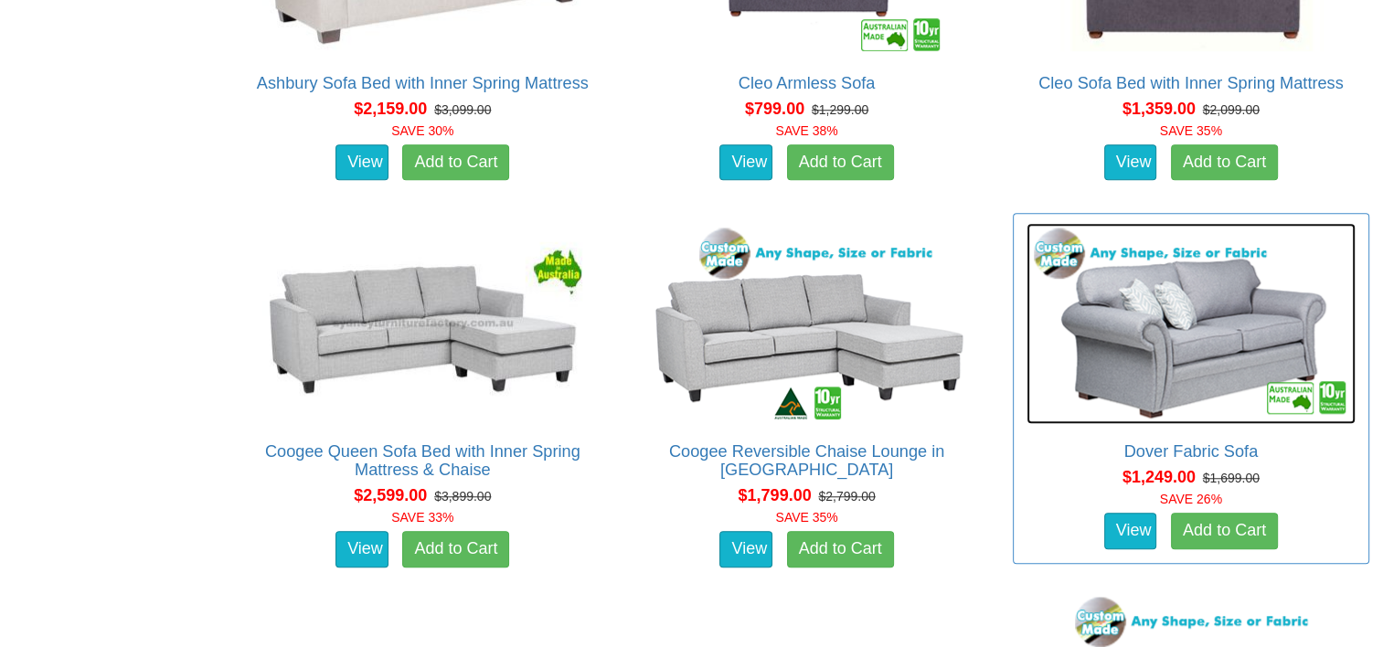
click at [1177, 314] on img at bounding box center [1191, 323] width 329 height 201
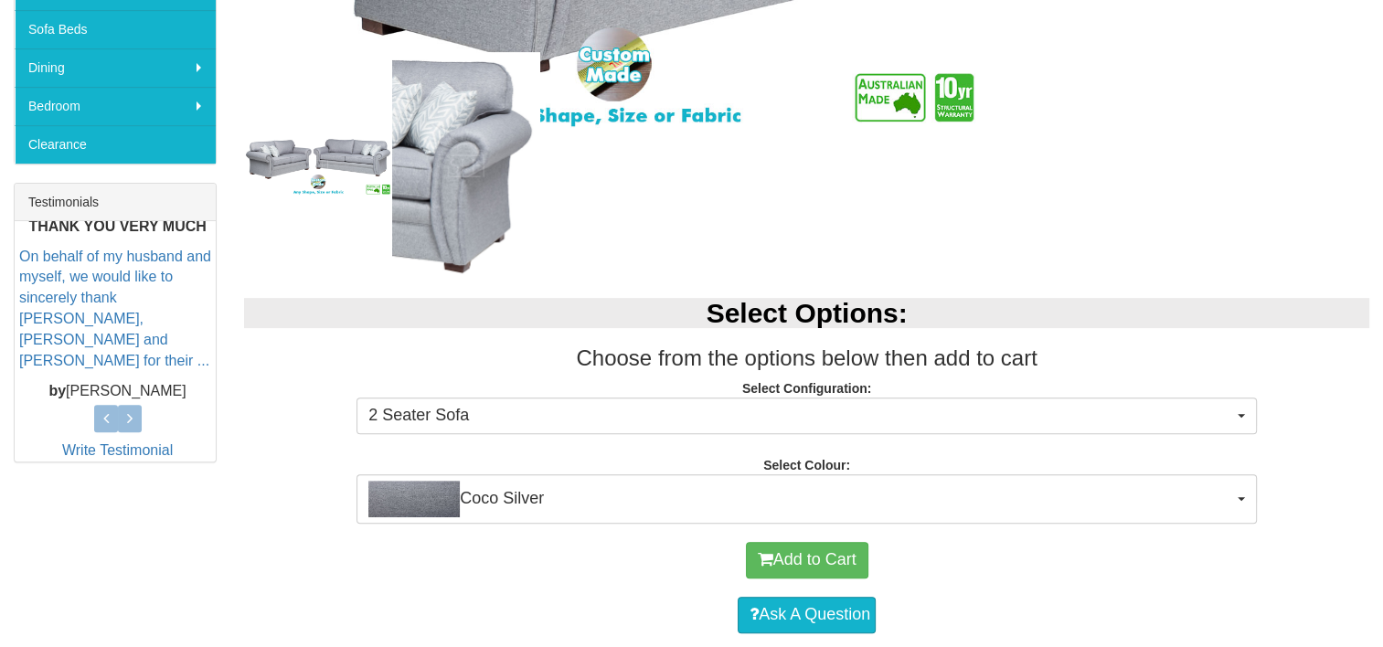
scroll to position [640, 0]
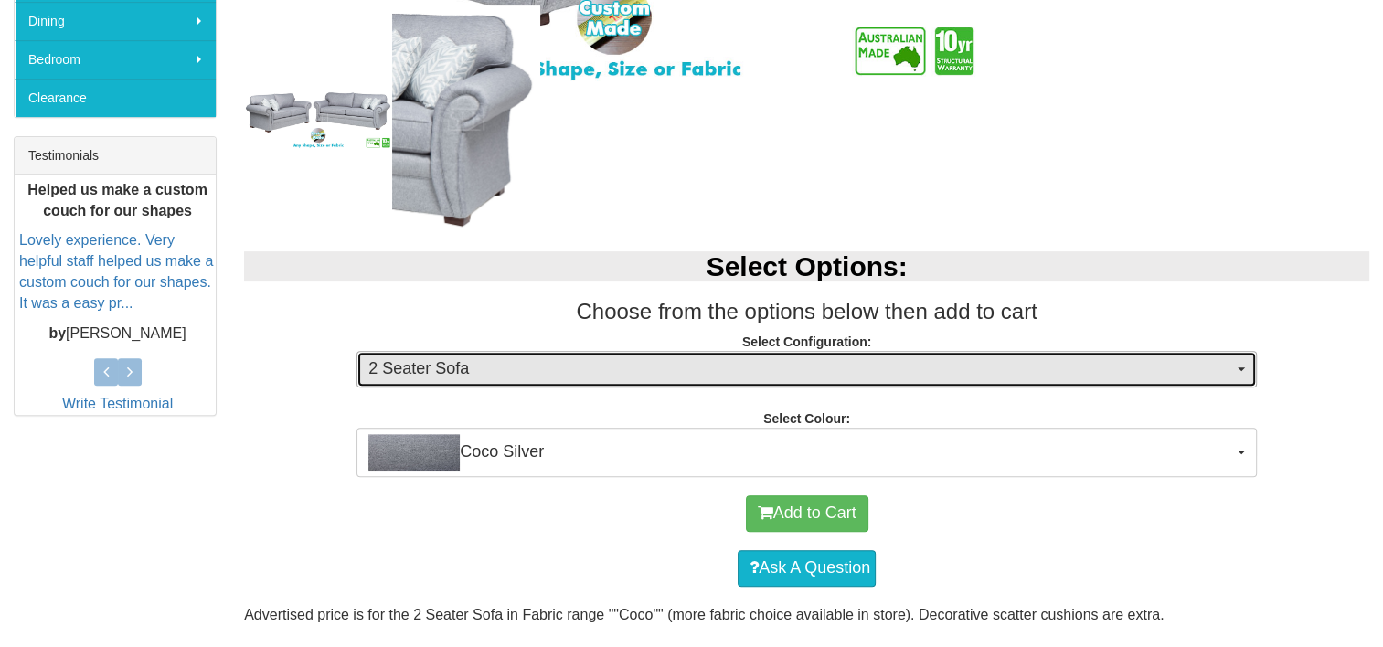
click at [1198, 377] on span "2 Seater Sofa" at bounding box center [800, 369] width 865 height 24
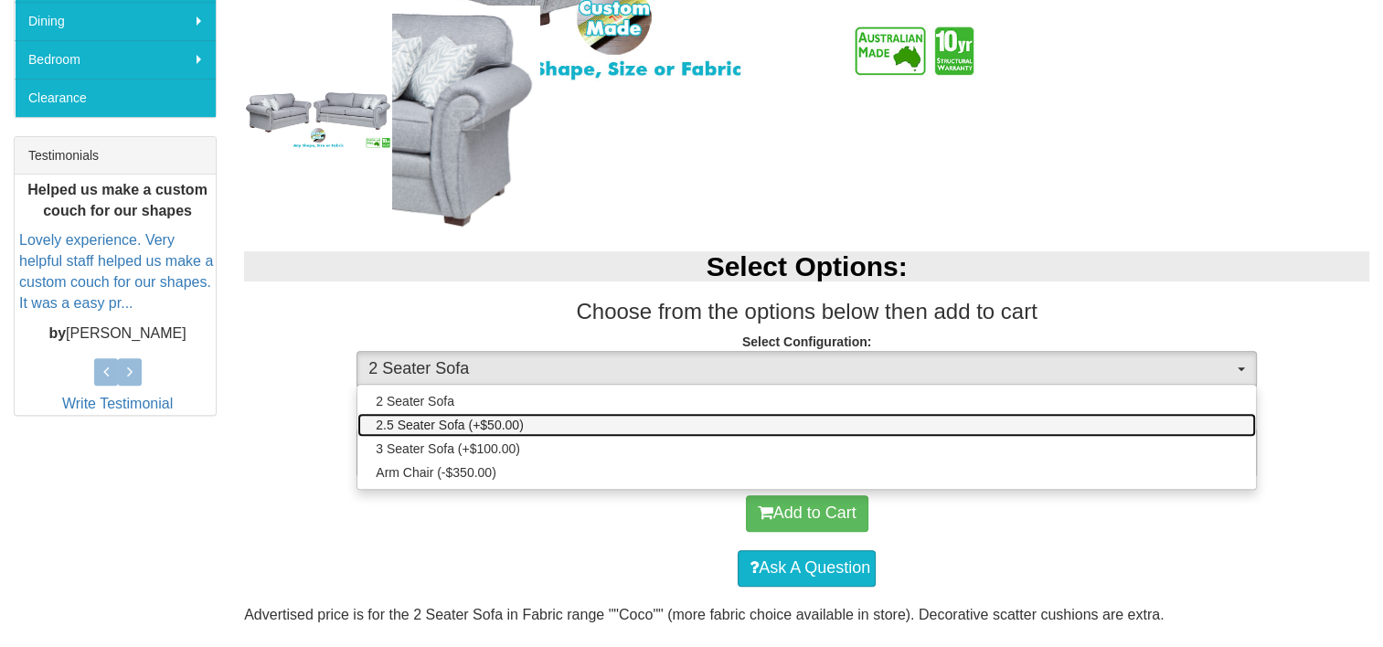
click at [485, 416] on span "2.5 Seater Sofa (+$50.00)" at bounding box center [450, 425] width 148 height 18
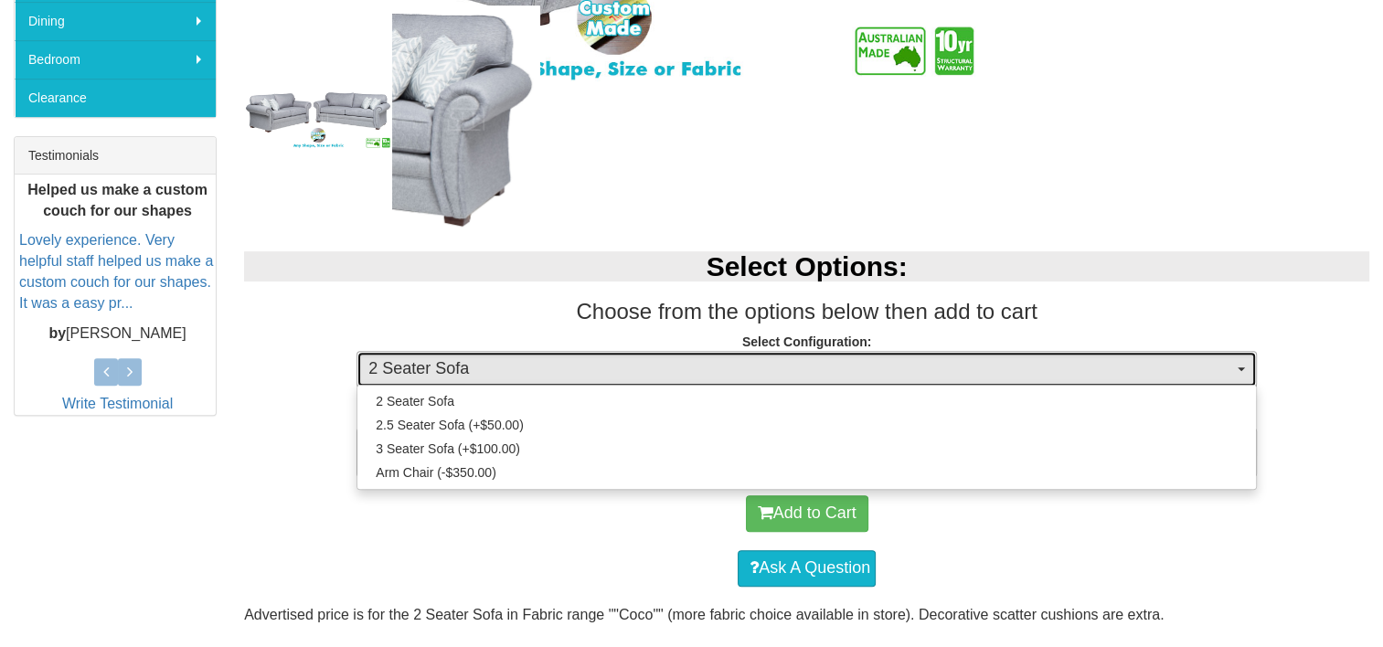
select select "271"
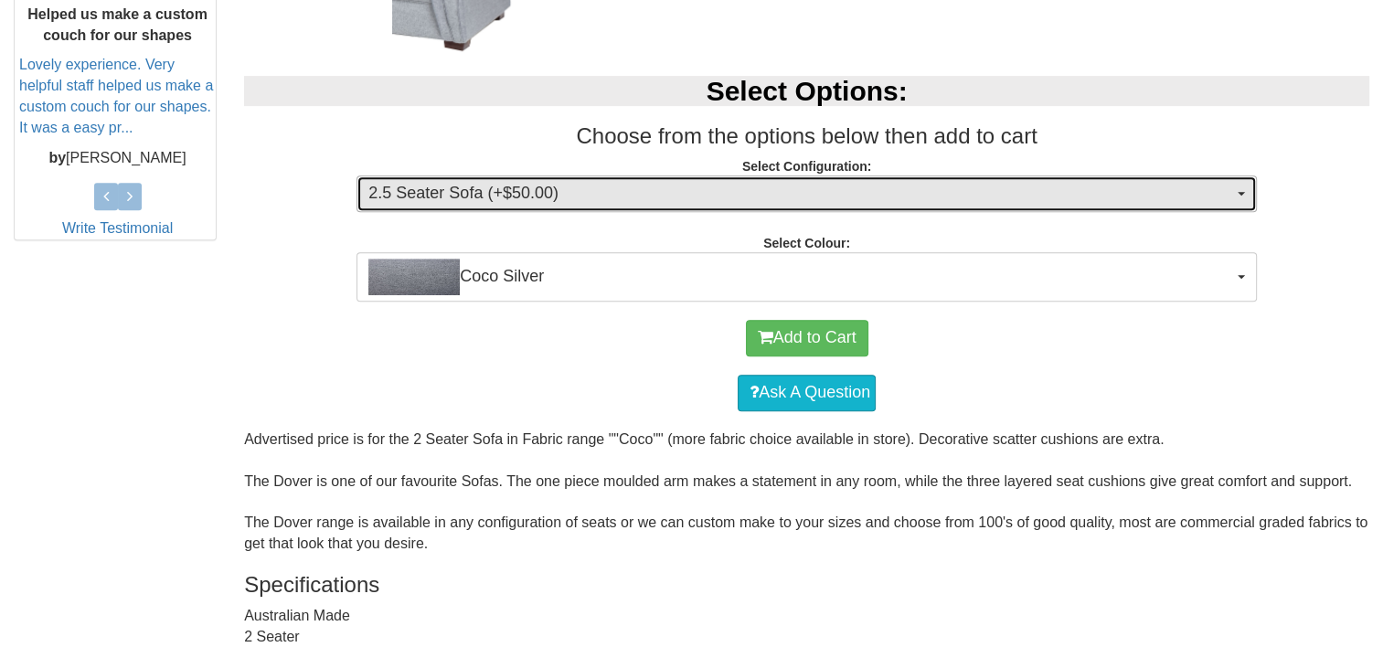
scroll to position [823, 0]
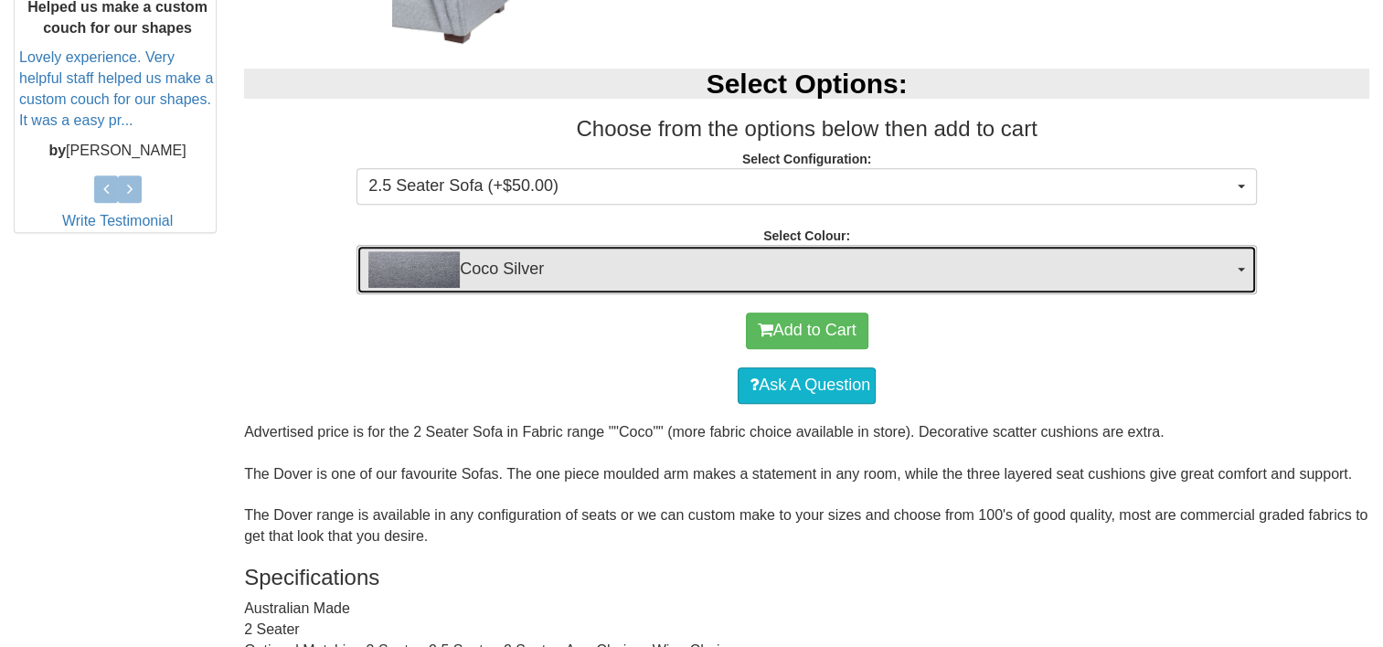
click at [1050, 272] on span "Coco Silver" at bounding box center [800, 269] width 865 height 37
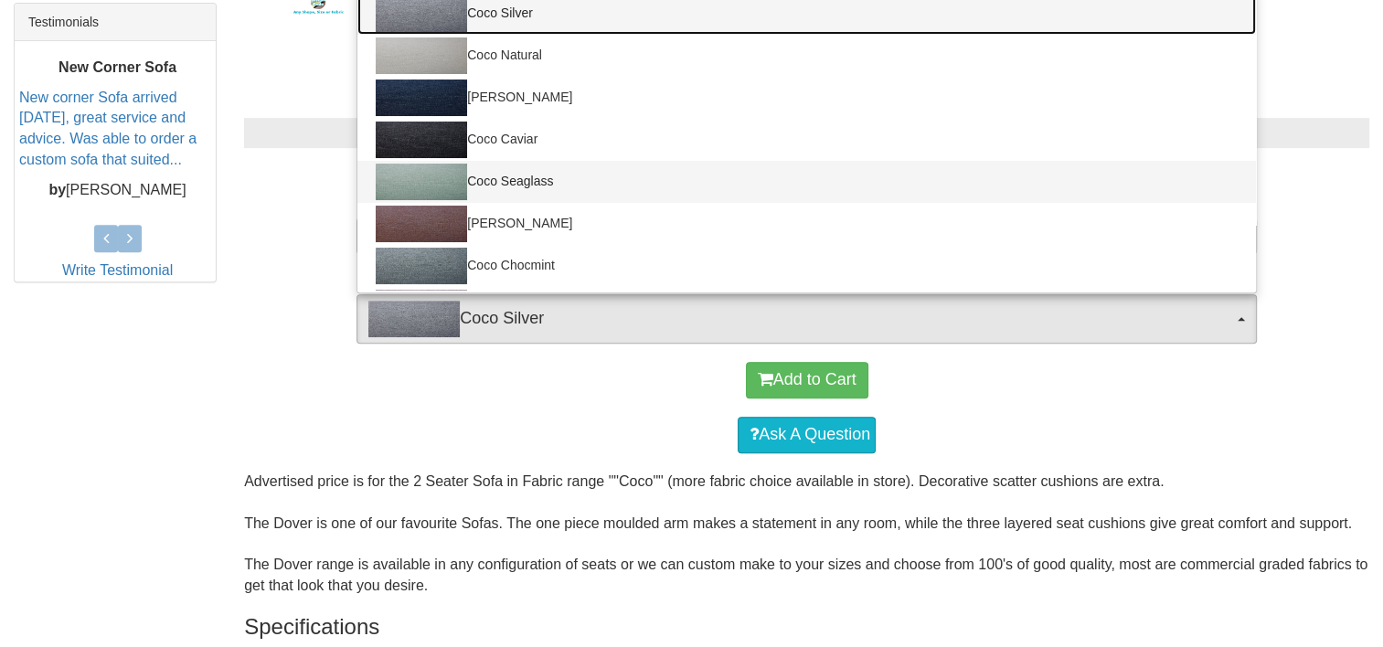
scroll to position [640, 0]
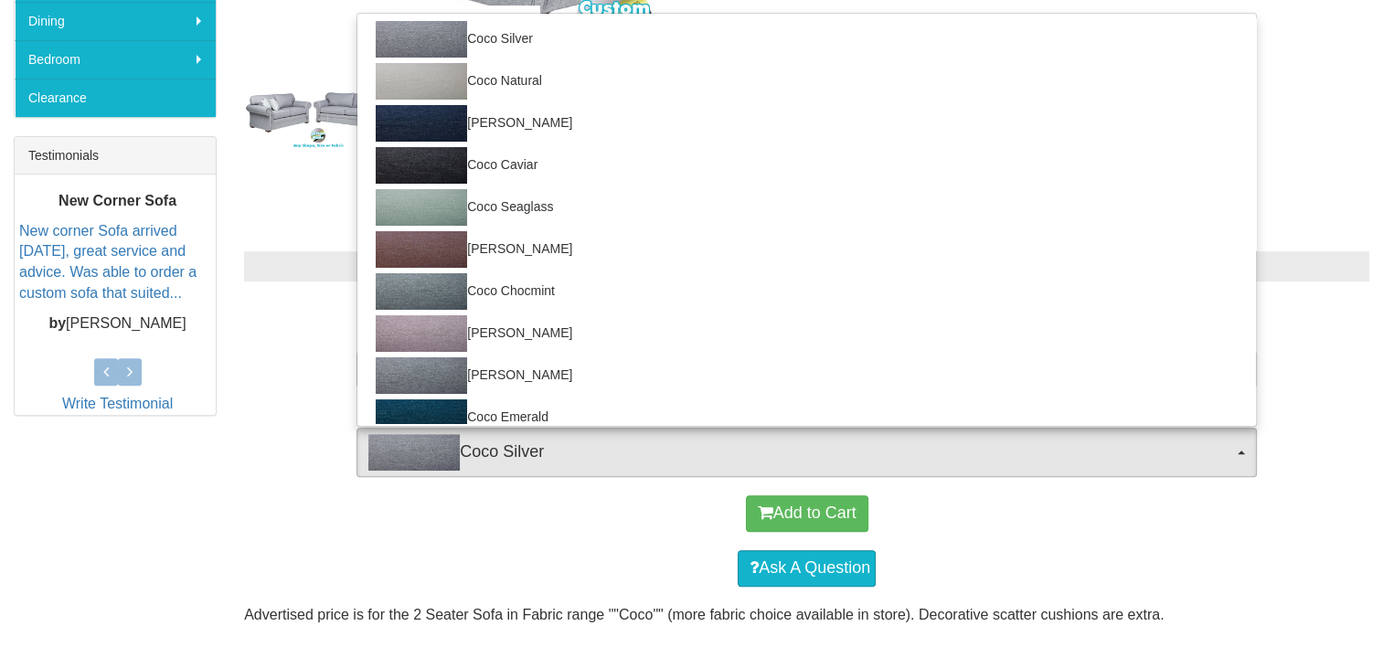
click at [1307, 289] on div "Select Options: Choose from the options below then add to cart Select Configura…" at bounding box center [806, 355] width 1153 height 244
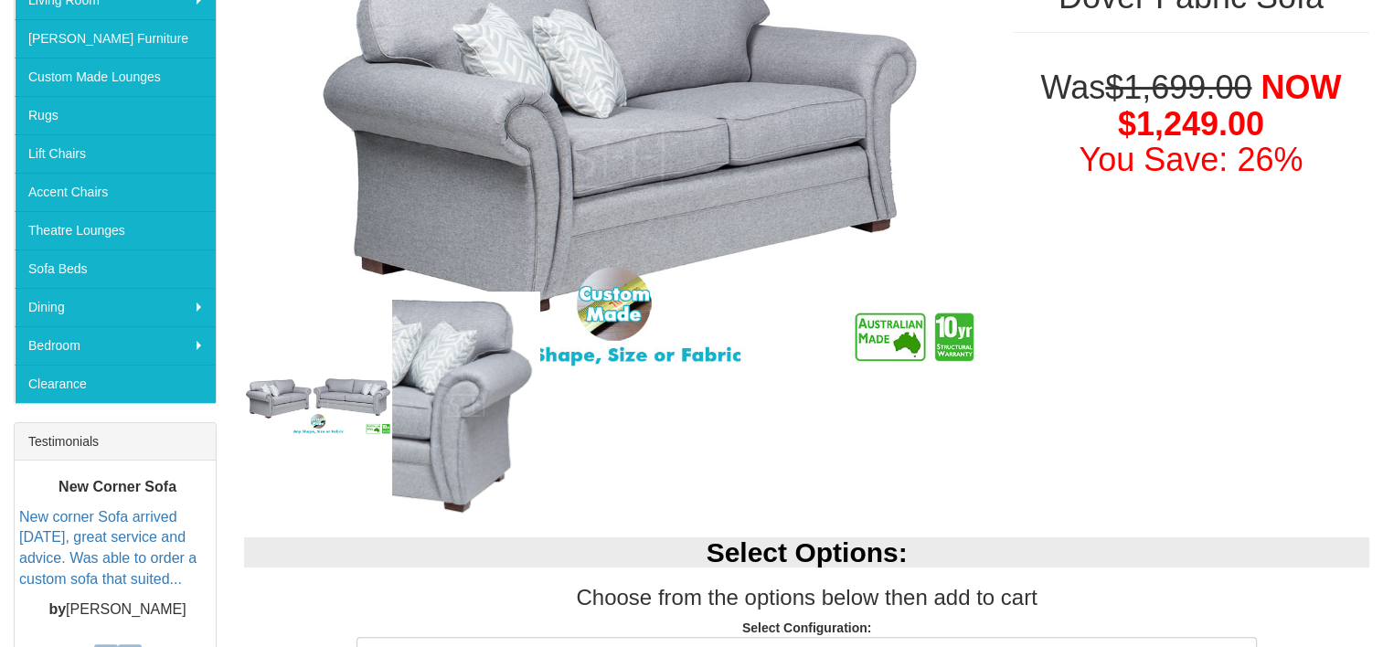
scroll to position [274, 0]
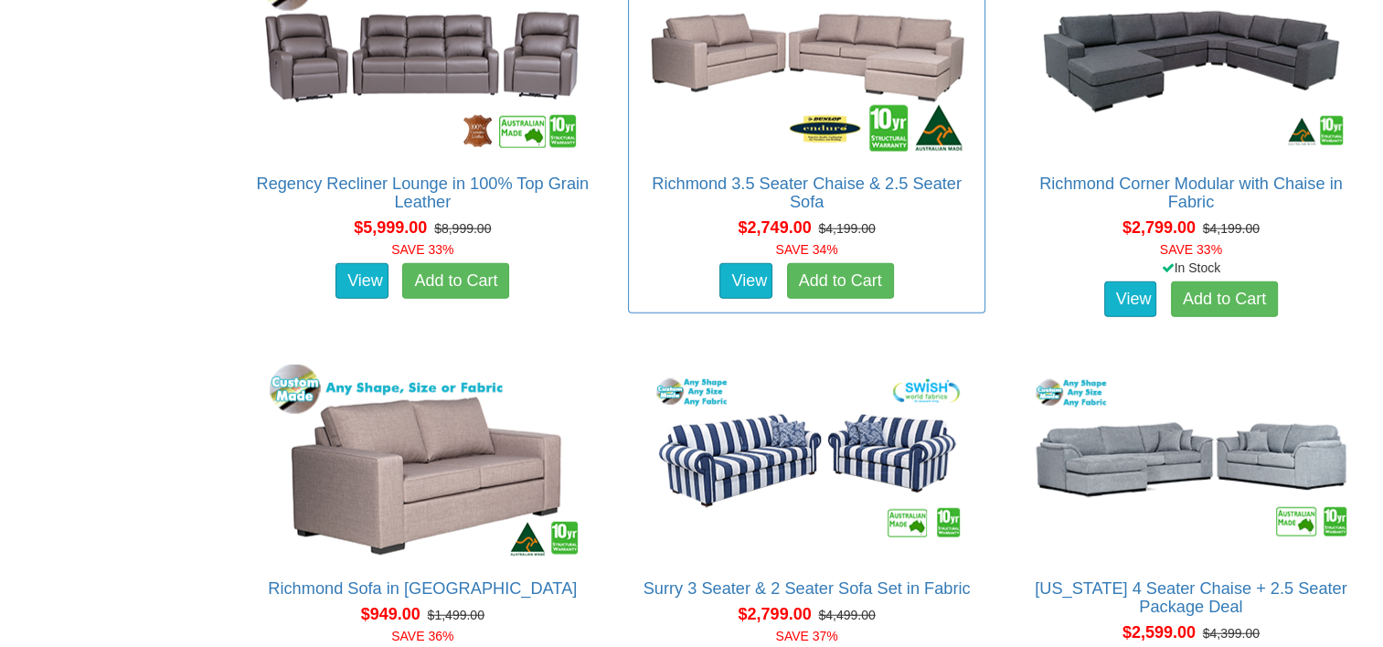
scroll to position [4480, 0]
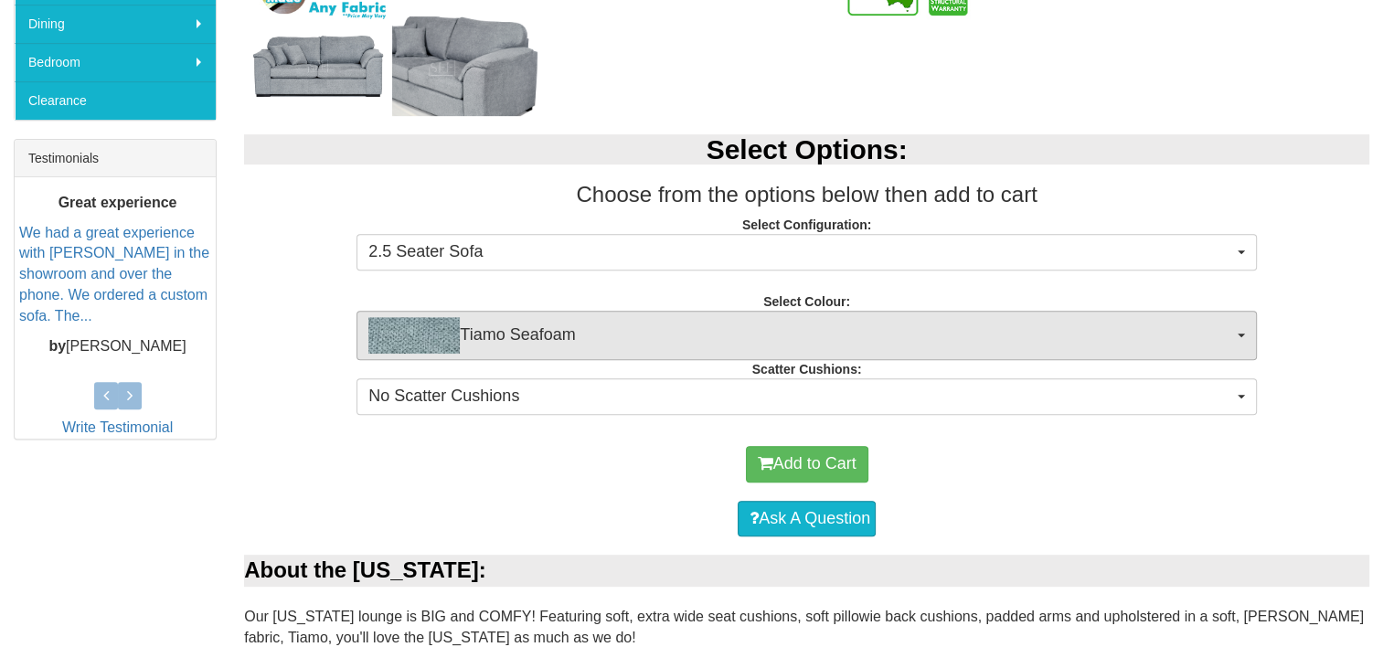
scroll to position [640, 0]
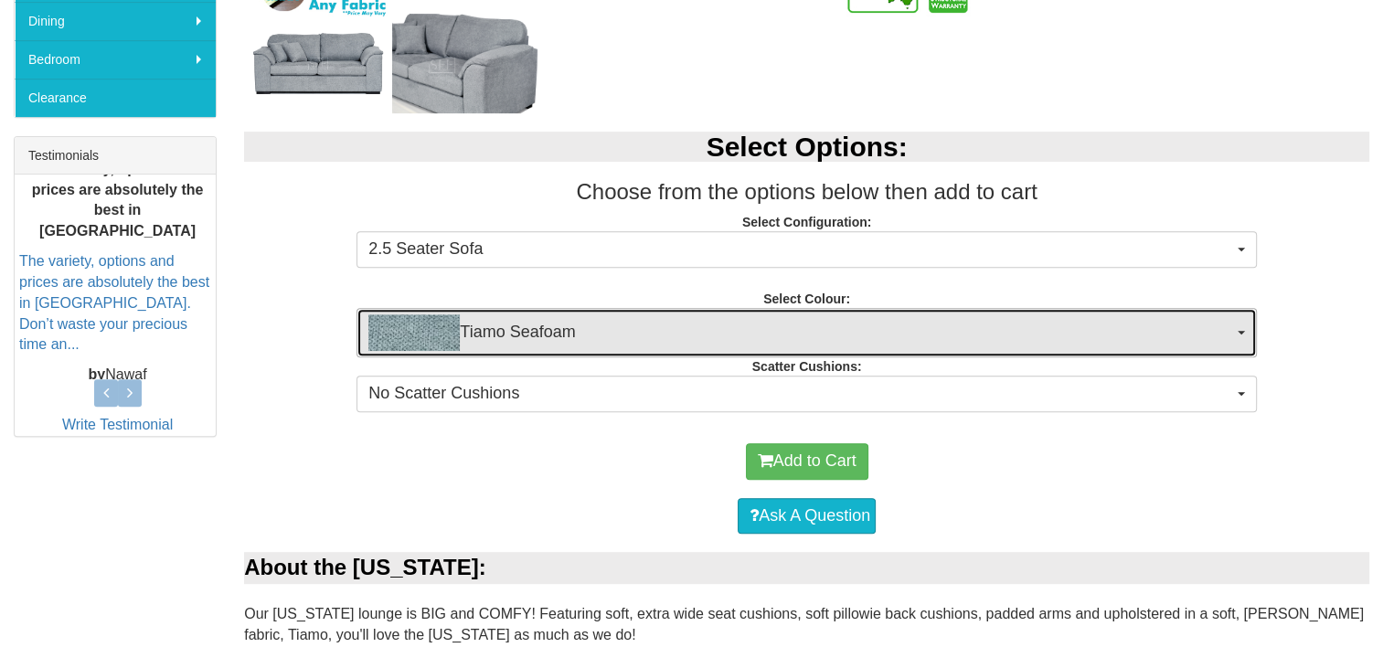
click at [1249, 326] on button "Tiamo Seafoam" at bounding box center [807, 332] width 901 height 49
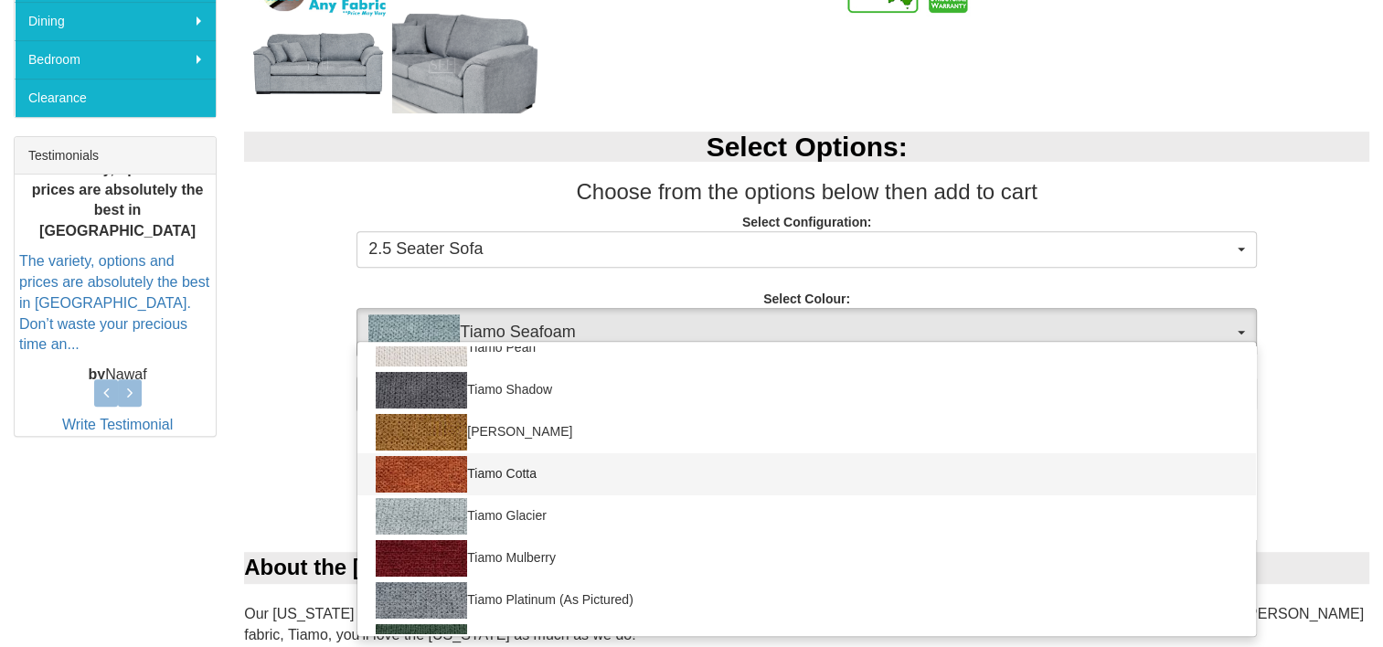
scroll to position [274, 0]
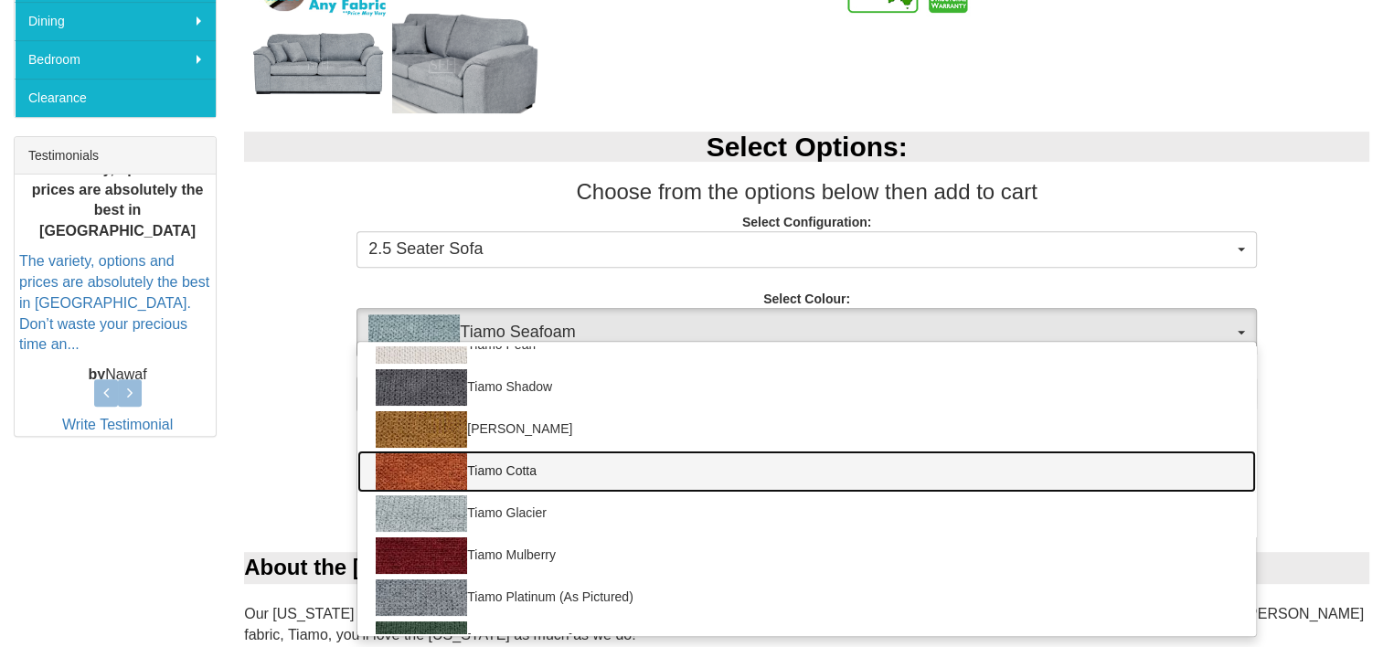
click at [395, 467] on img at bounding box center [421, 471] width 91 height 37
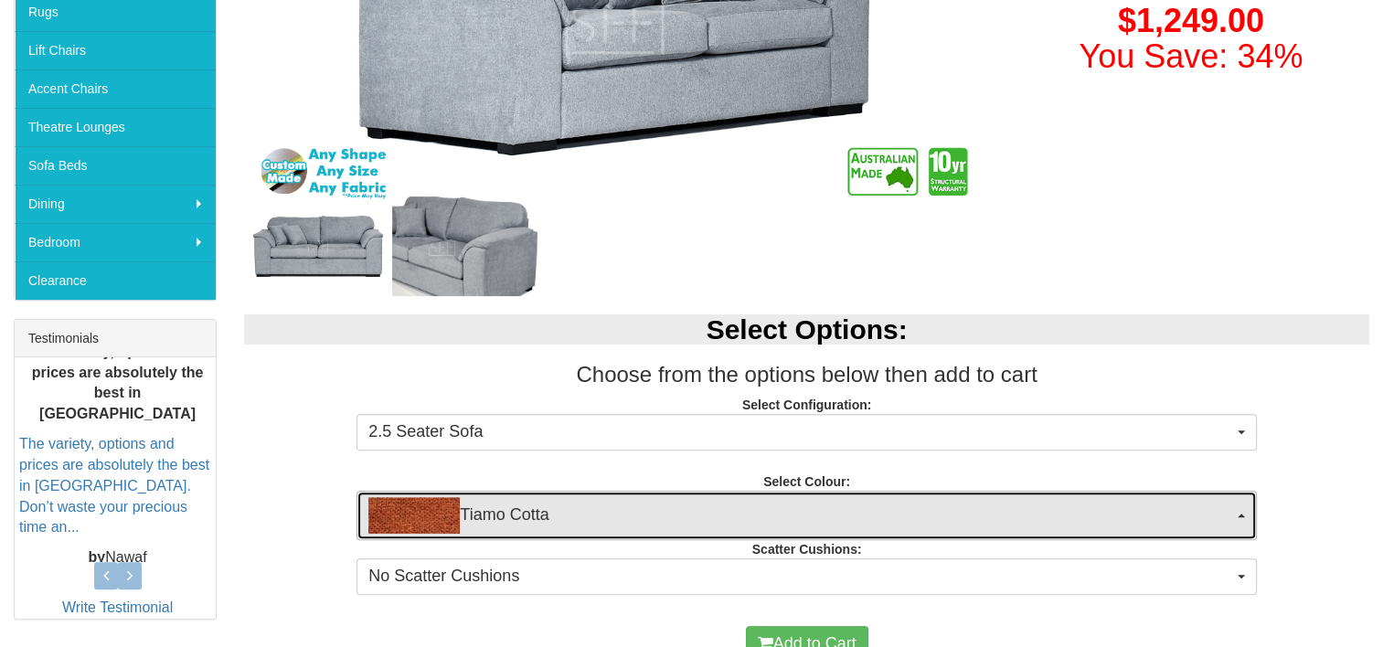
scroll to position [457, 0]
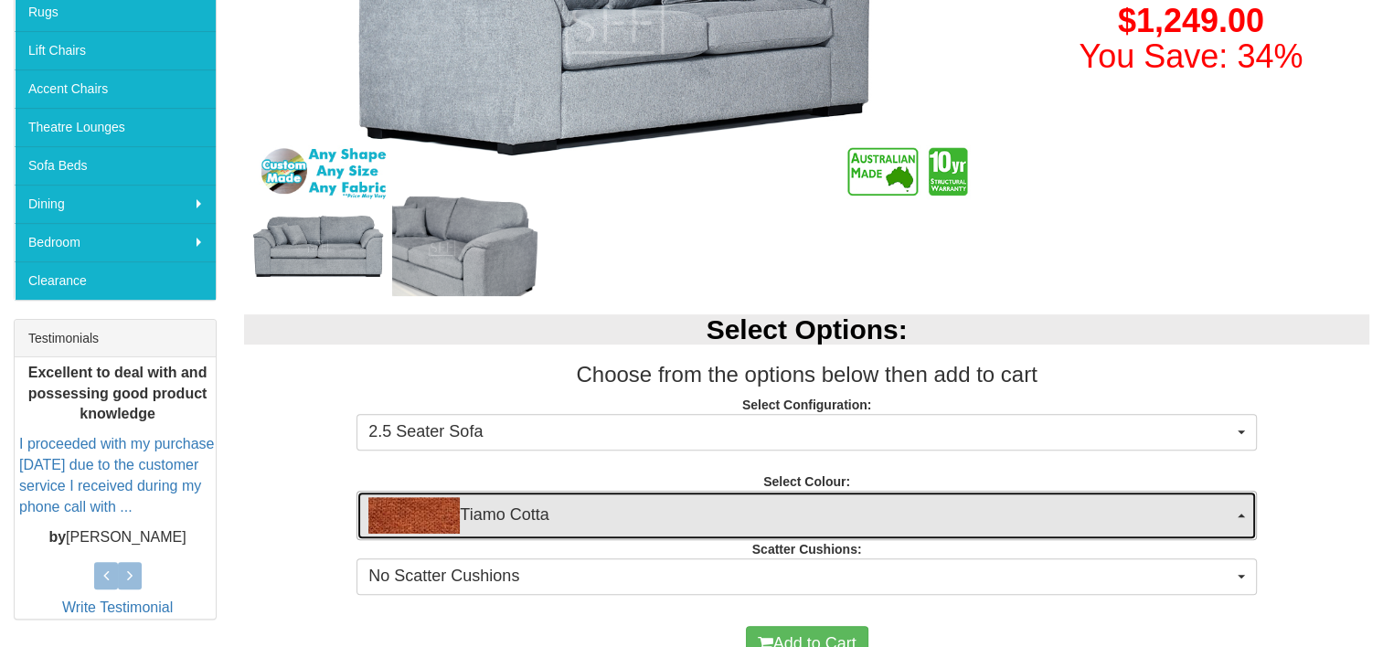
click at [783, 499] on span "Tiamo Cotta" at bounding box center [800, 515] width 865 height 37
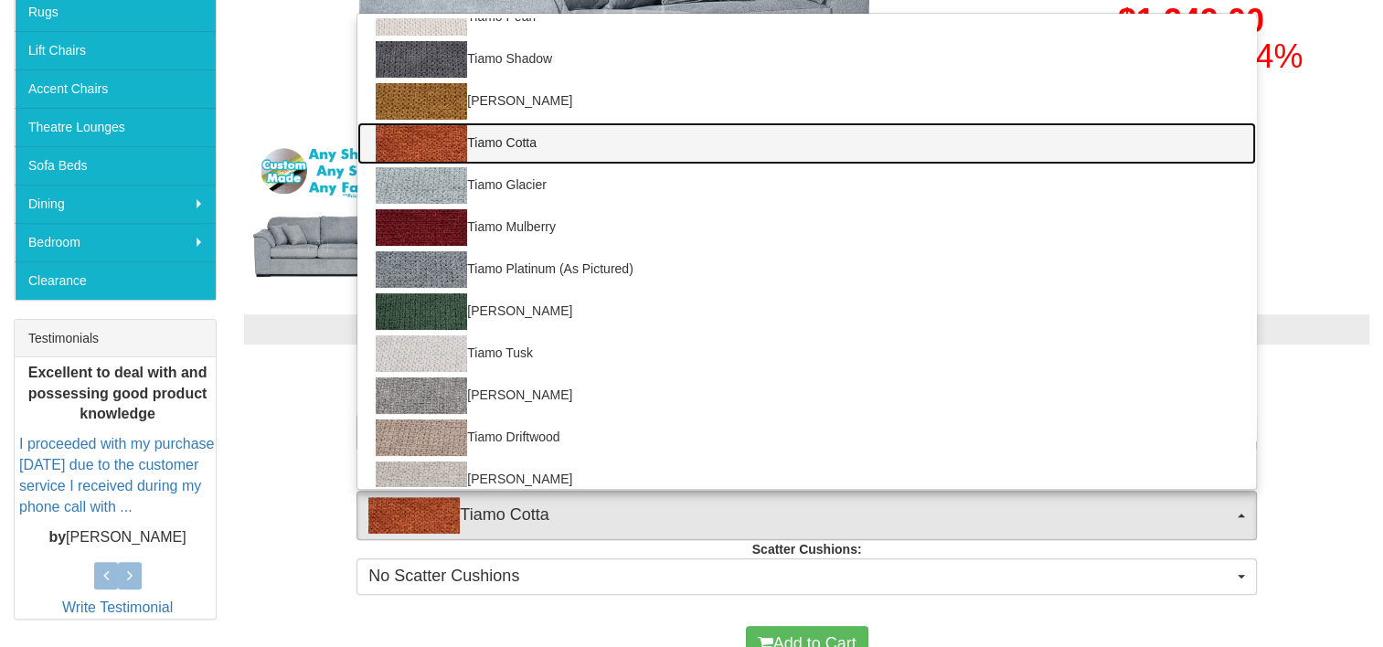
click at [423, 139] on img at bounding box center [421, 143] width 91 height 37
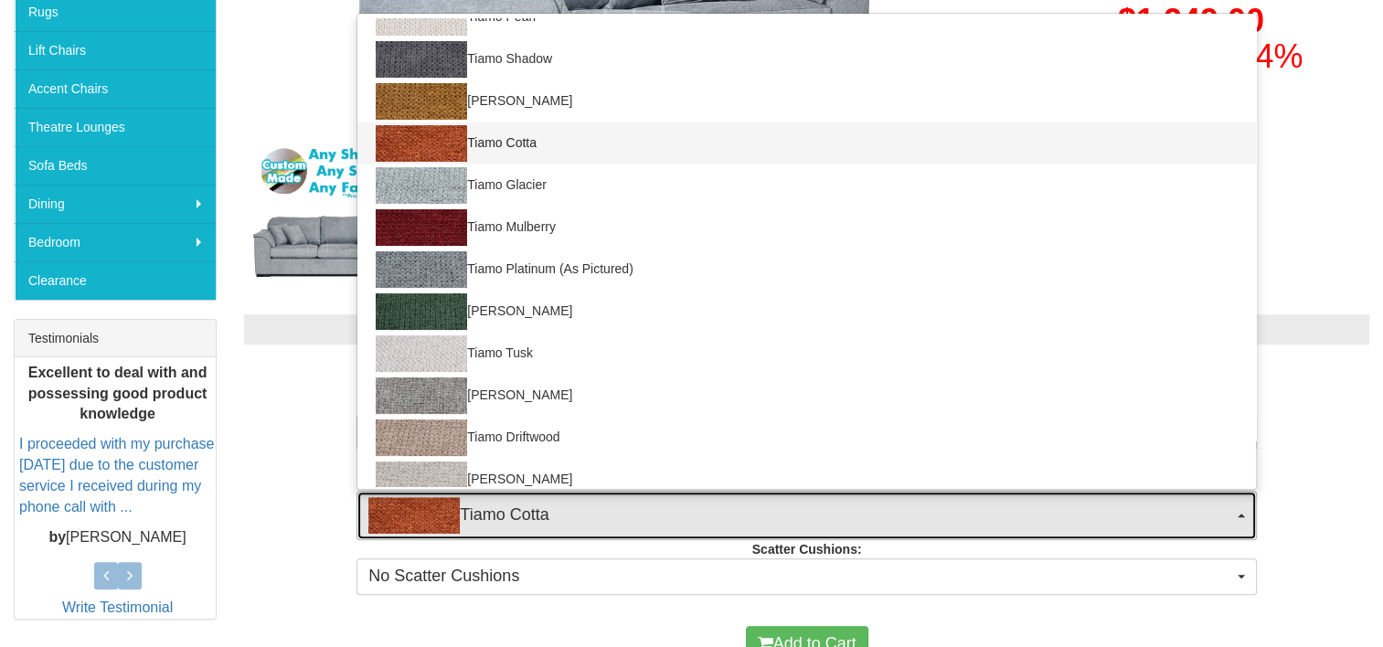
select select "2062"
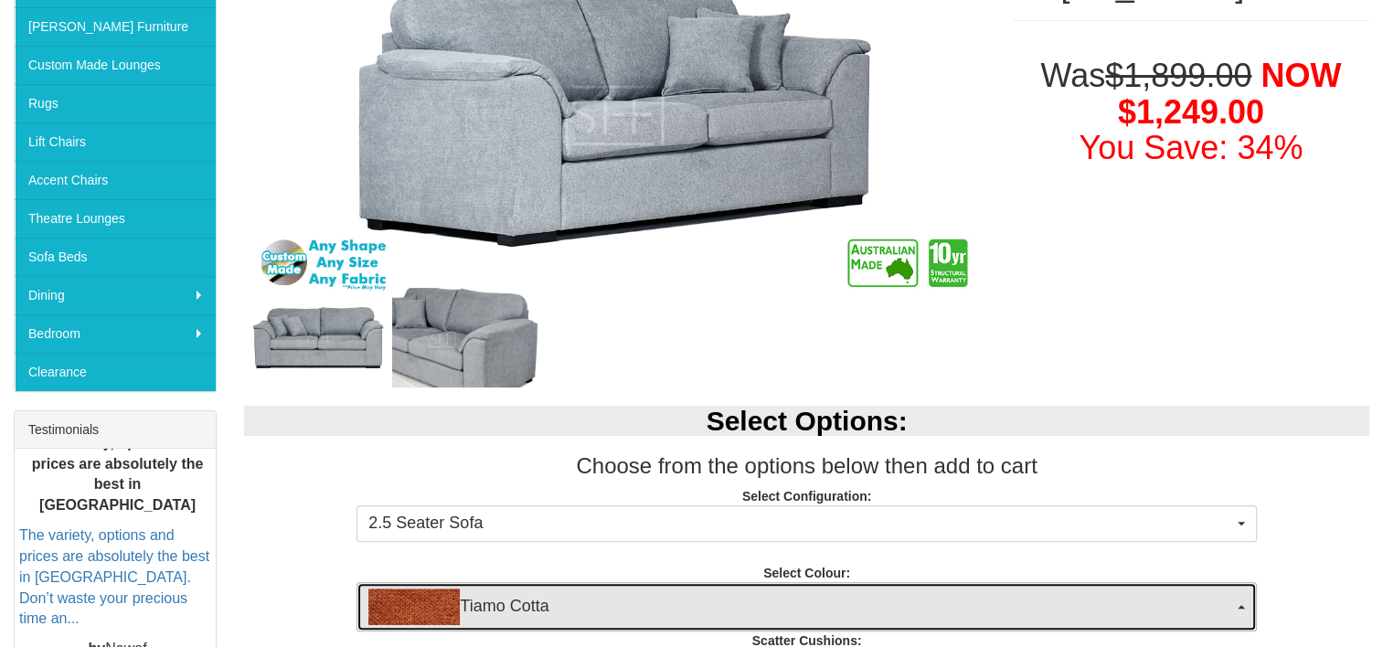
scroll to position [731, 0]
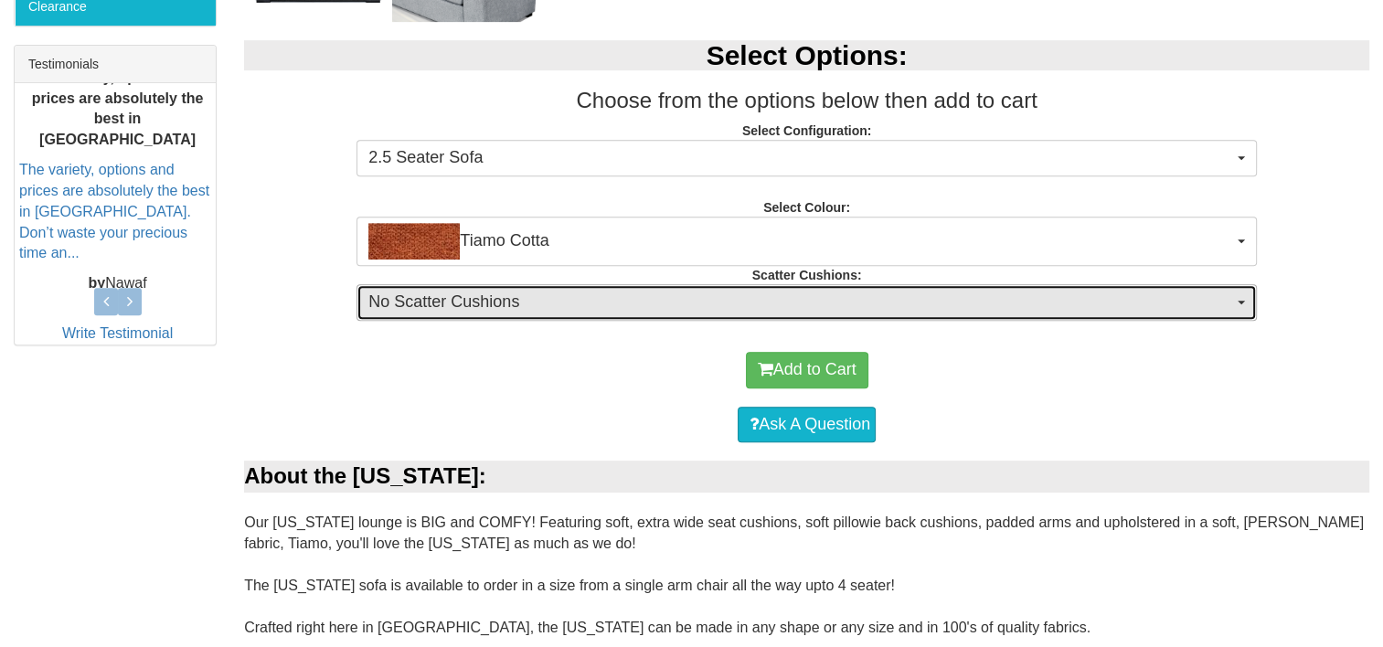
click at [1242, 291] on button "No Scatter Cushions" at bounding box center [807, 302] width 901 height 37
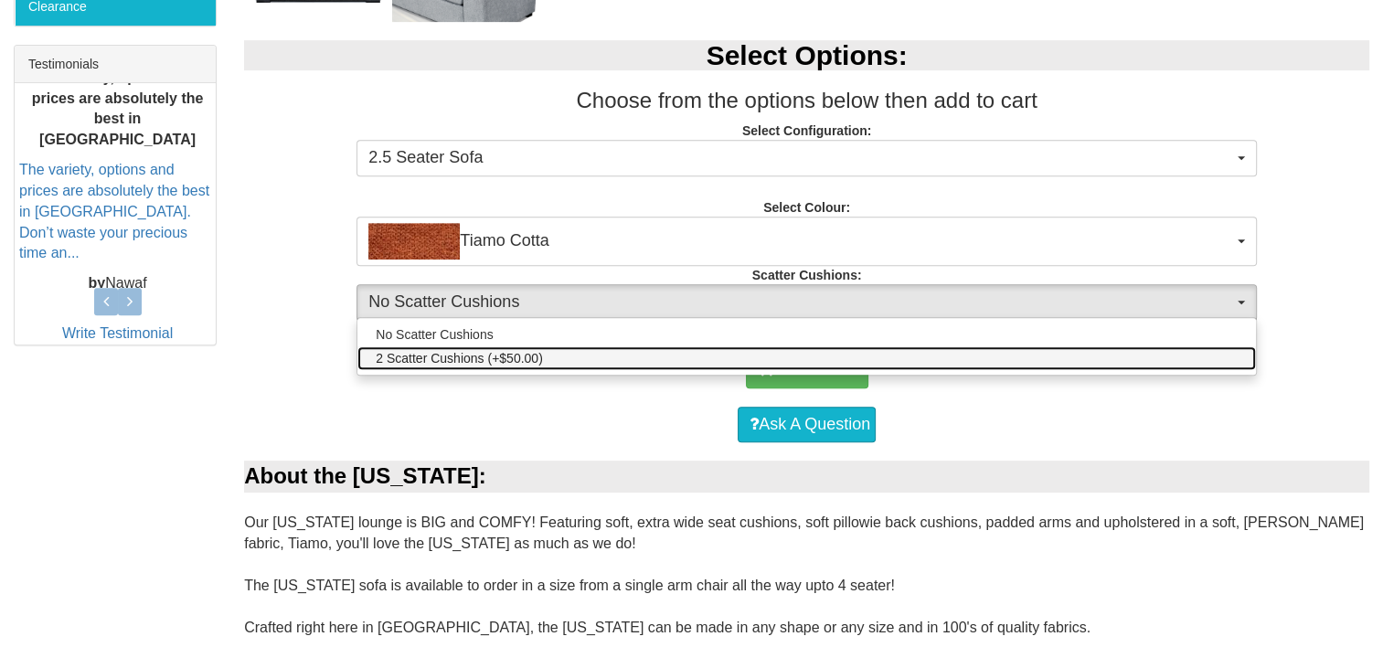
click at [475, 359] on span "2 Scatter Cushions (+$50.00)" at bounding box center [459, 358] width 167 height 18
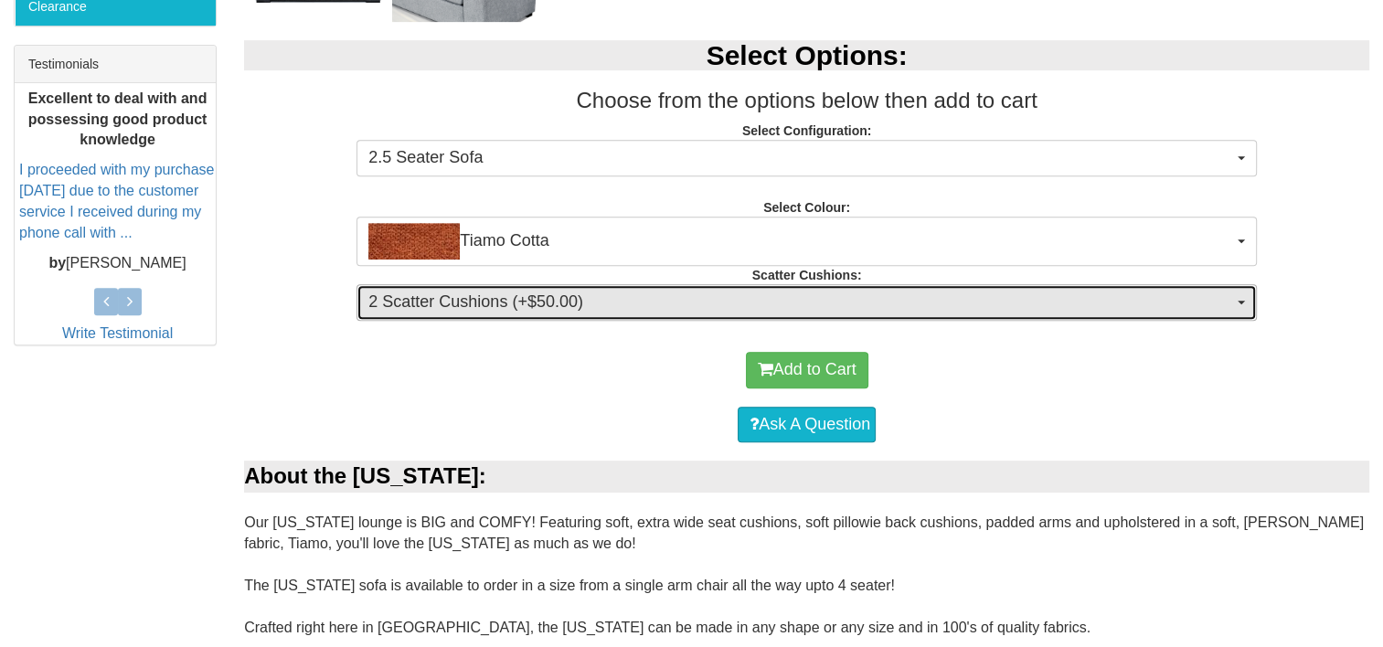
click at [1230, 293] on span "2 Scatter Cushions (+$50.00)" at bounding box center [800, 303] width 865 height 24
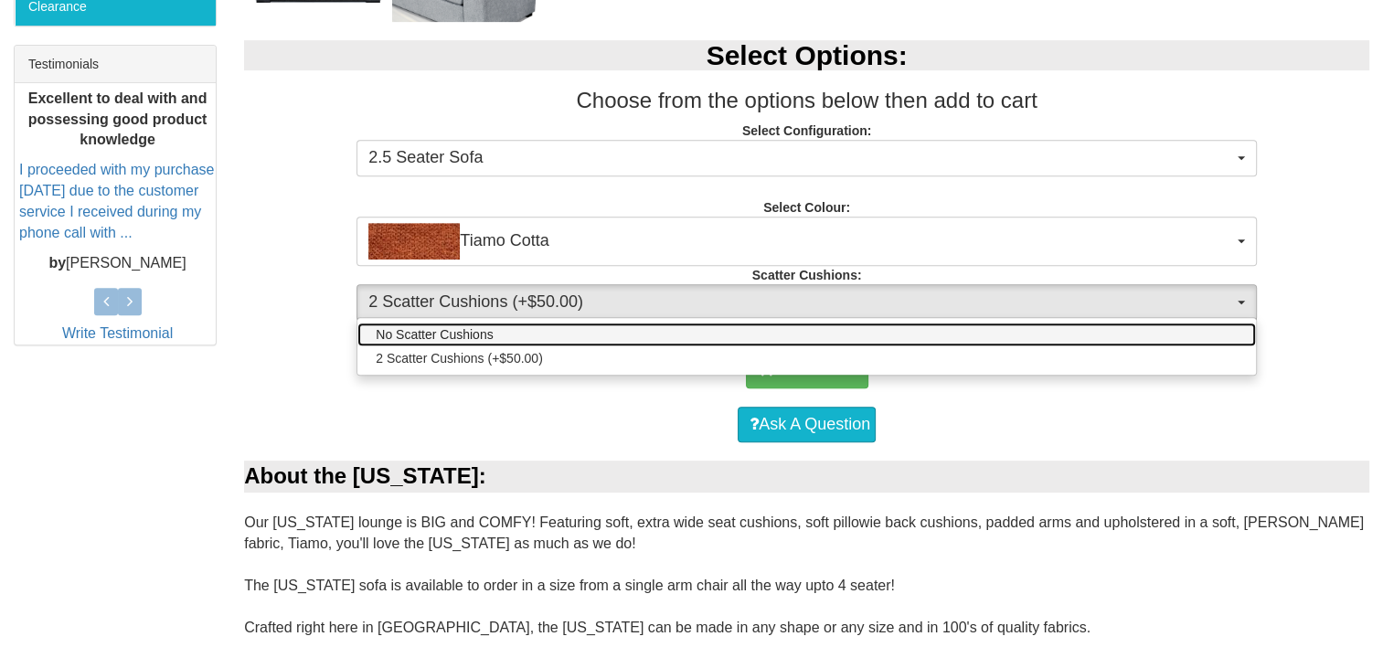
drag, startPoint x: 441, startPoint y: 322, endPoint x: 581, endPoint y: 286, distance: 144.3
click at [441, 323] on link "No Scatter Cushions" at bounding box center [806, 335] width 899 height 24
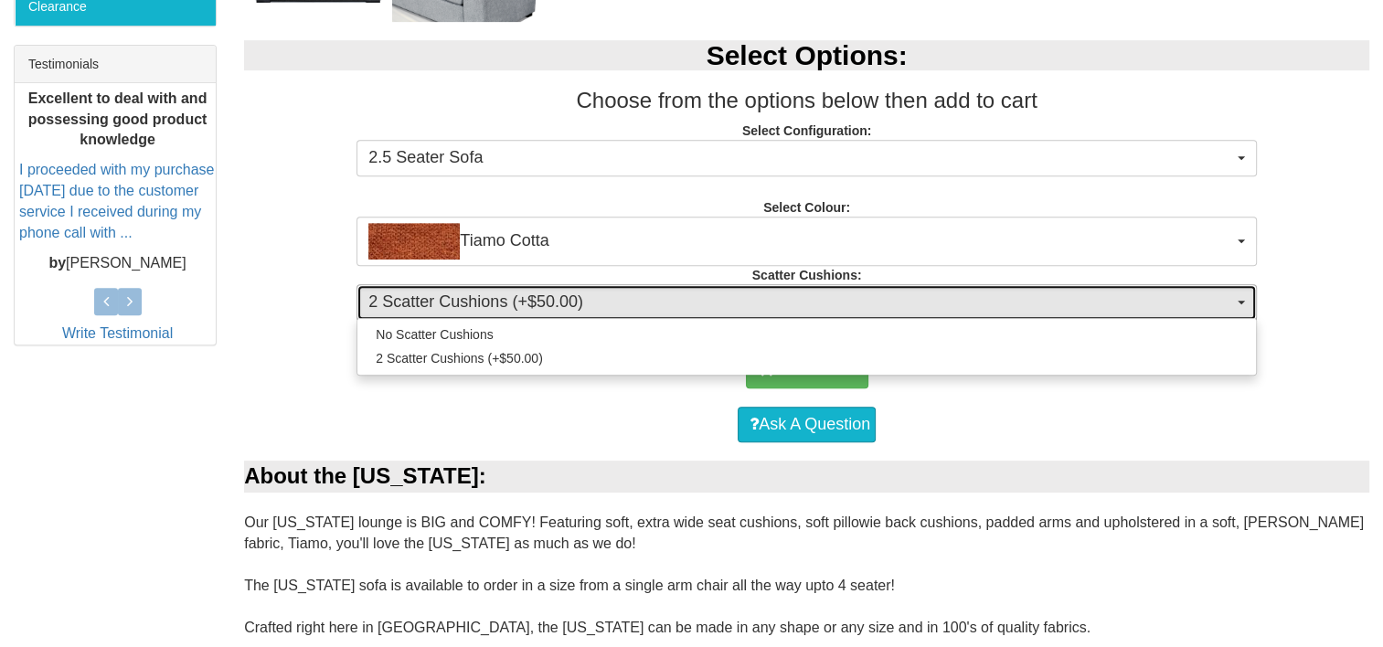
select select "323"
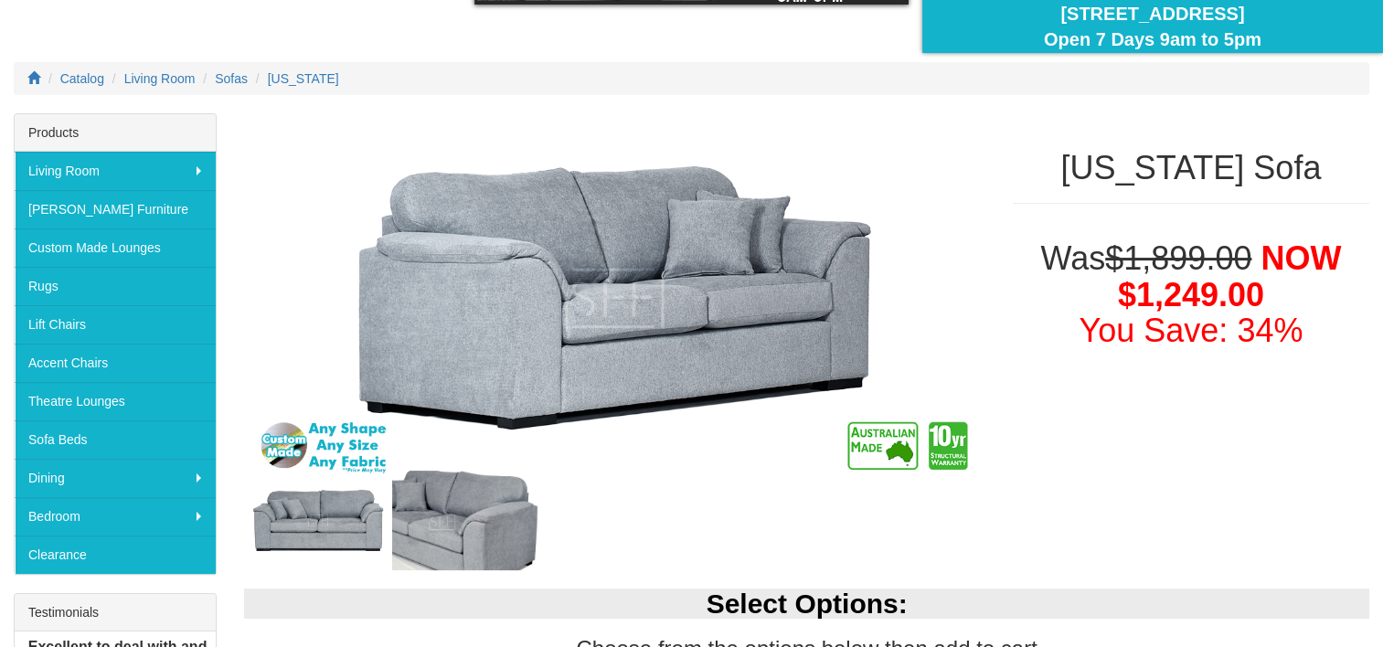
scroll to position [0, 0]
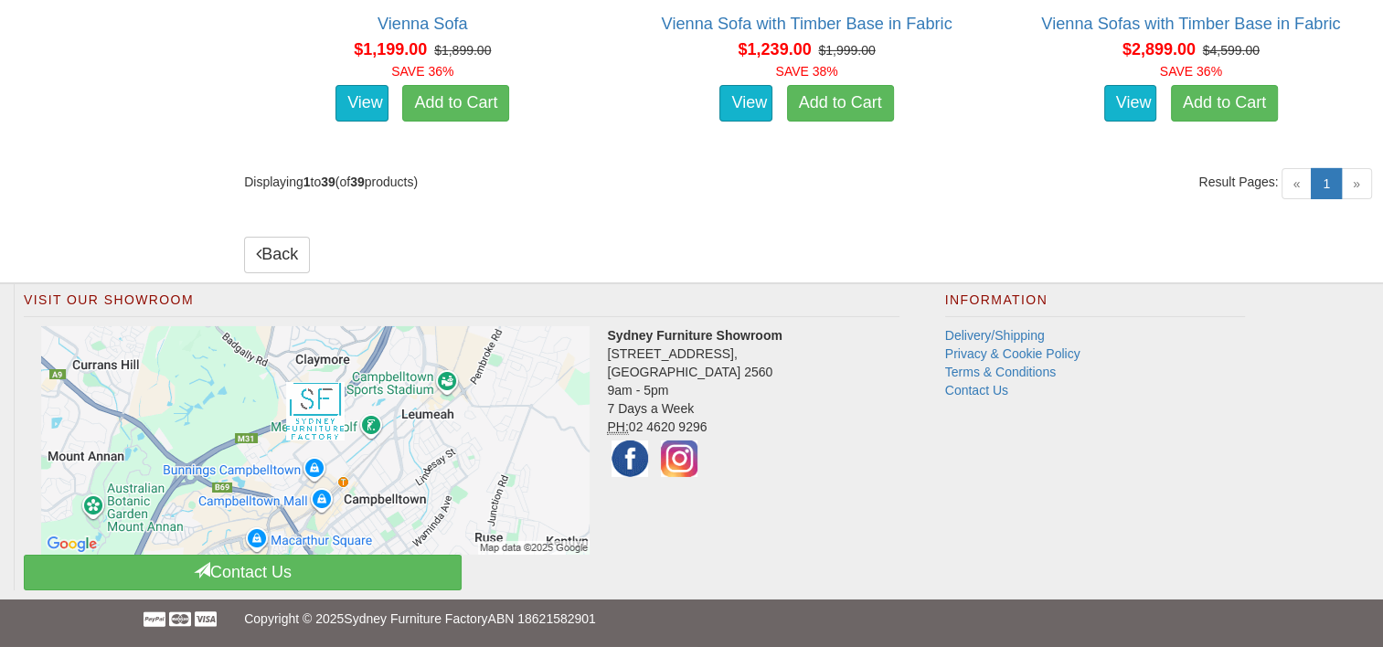
scroll to position [6758, 0]
